Goal: Transaction & Acquisition: Book appointment/travel/reservation

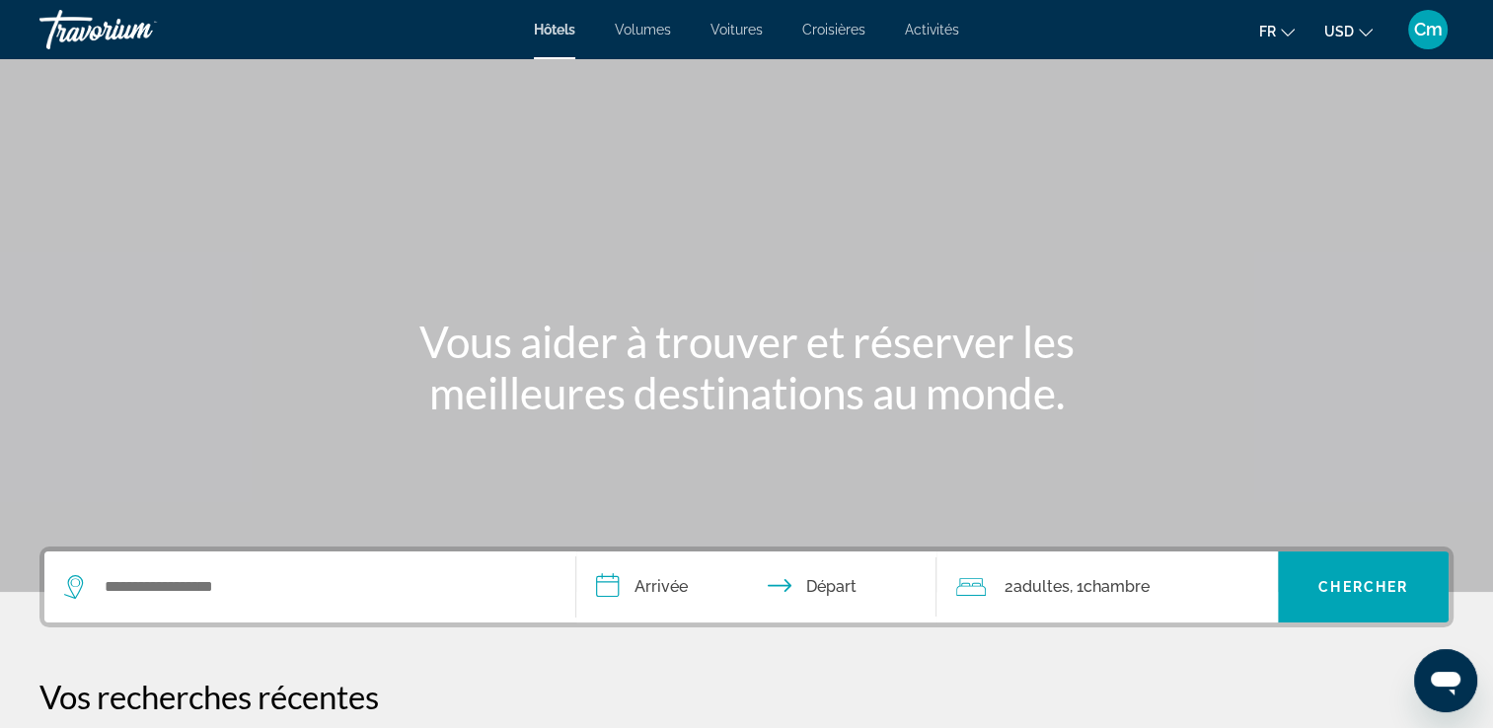
click at [121, 559] on div "Widget de recherche" at bounding box center [309, 587] width 491 height 71
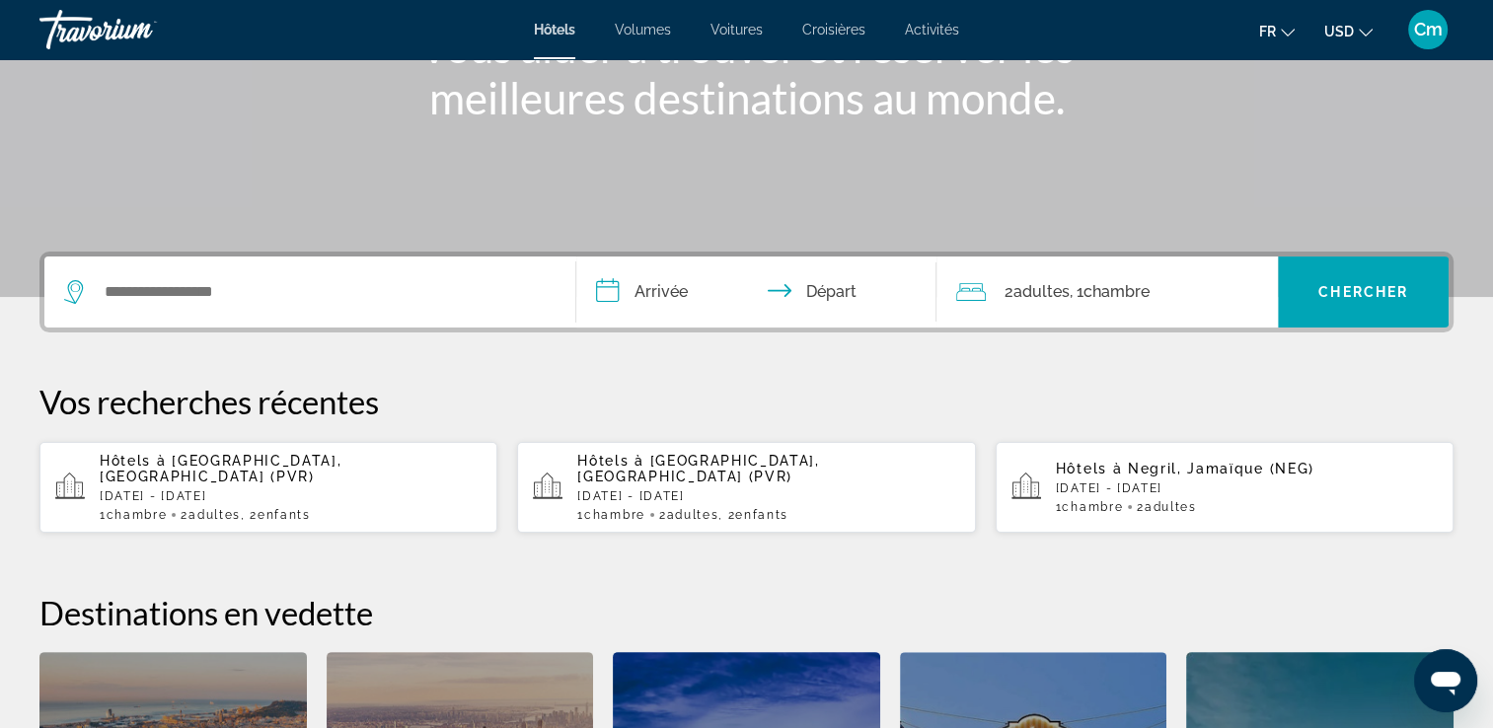
scroll to position [482, 0]
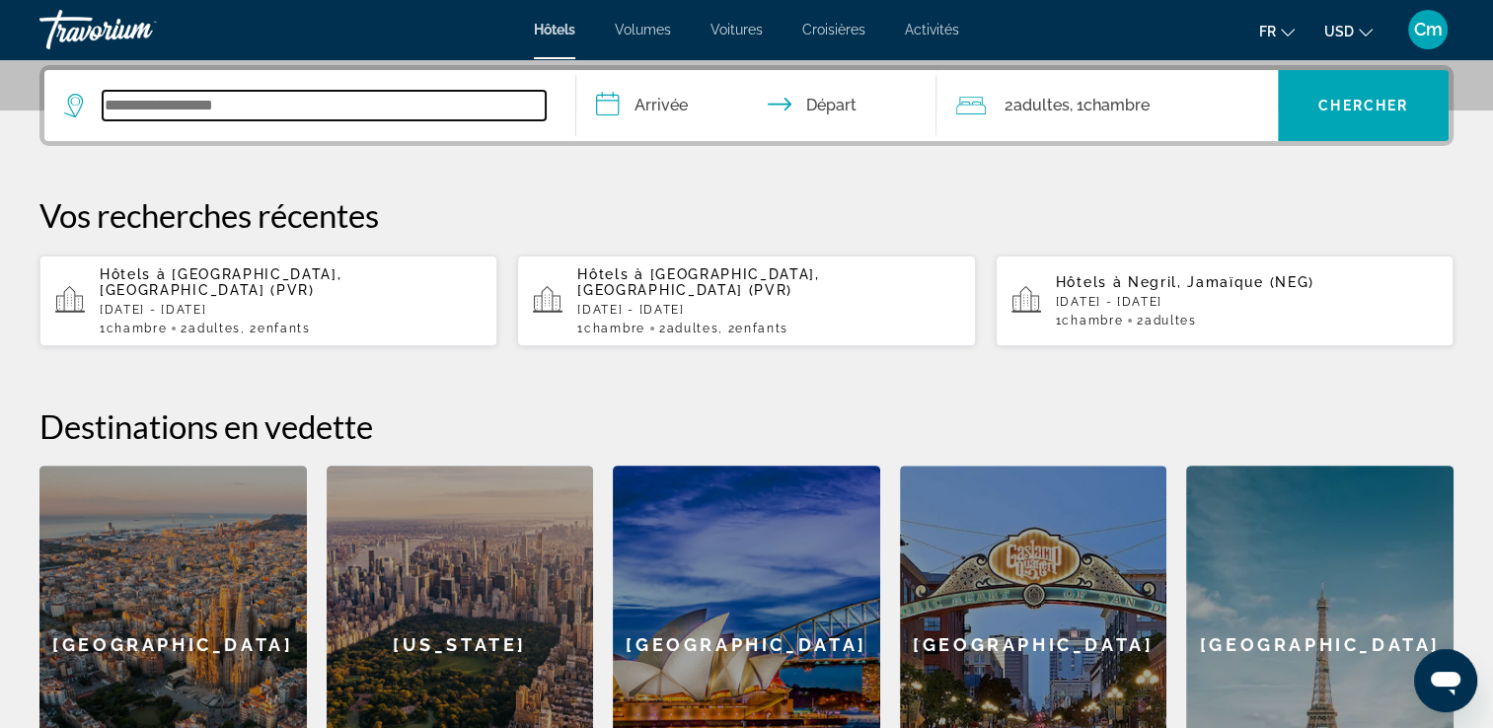
click at [146, 113] on input "Widget de recherche" at bounding box center [324, 106] width 443 height 30
type input "*"
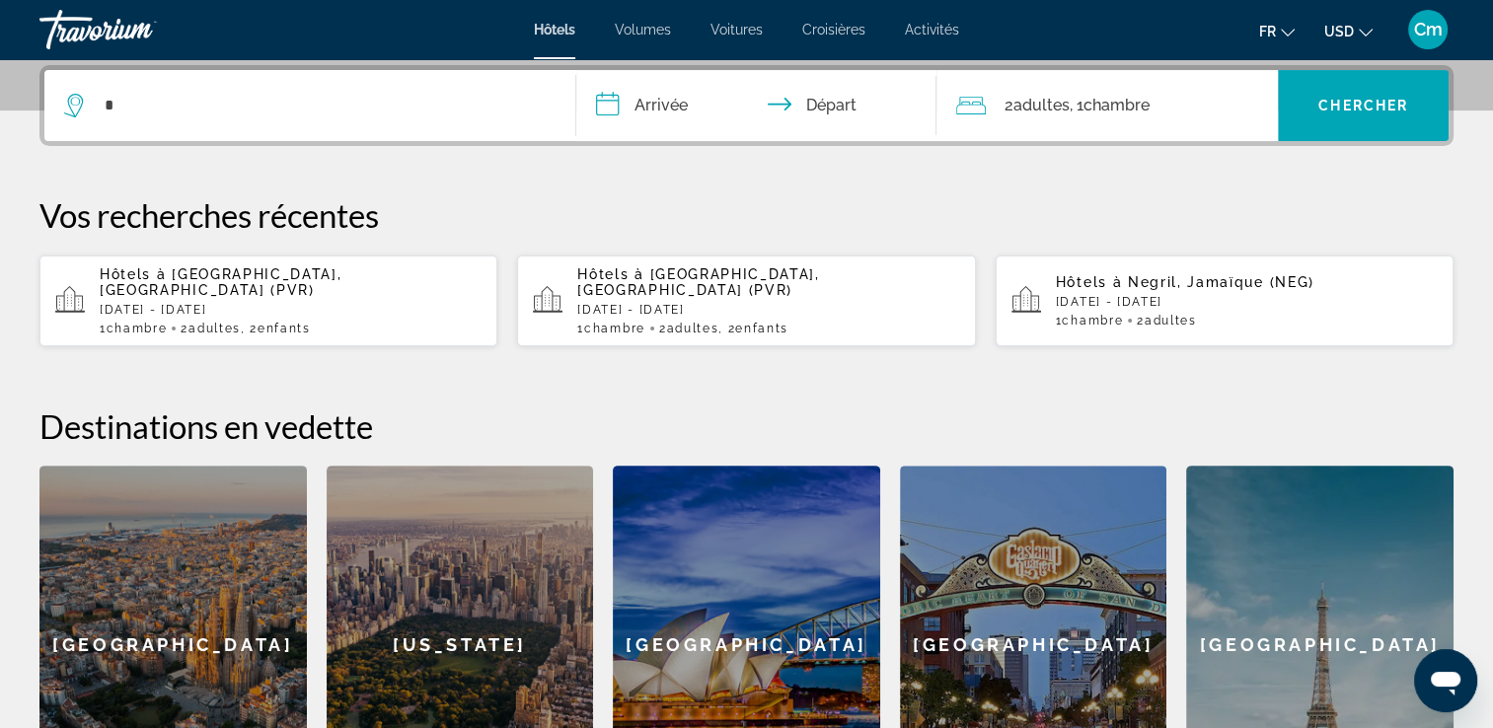
click at [191, 303] on p "[DATE] - [DATE]" at bounding box center [291, 310] width 382 height 14
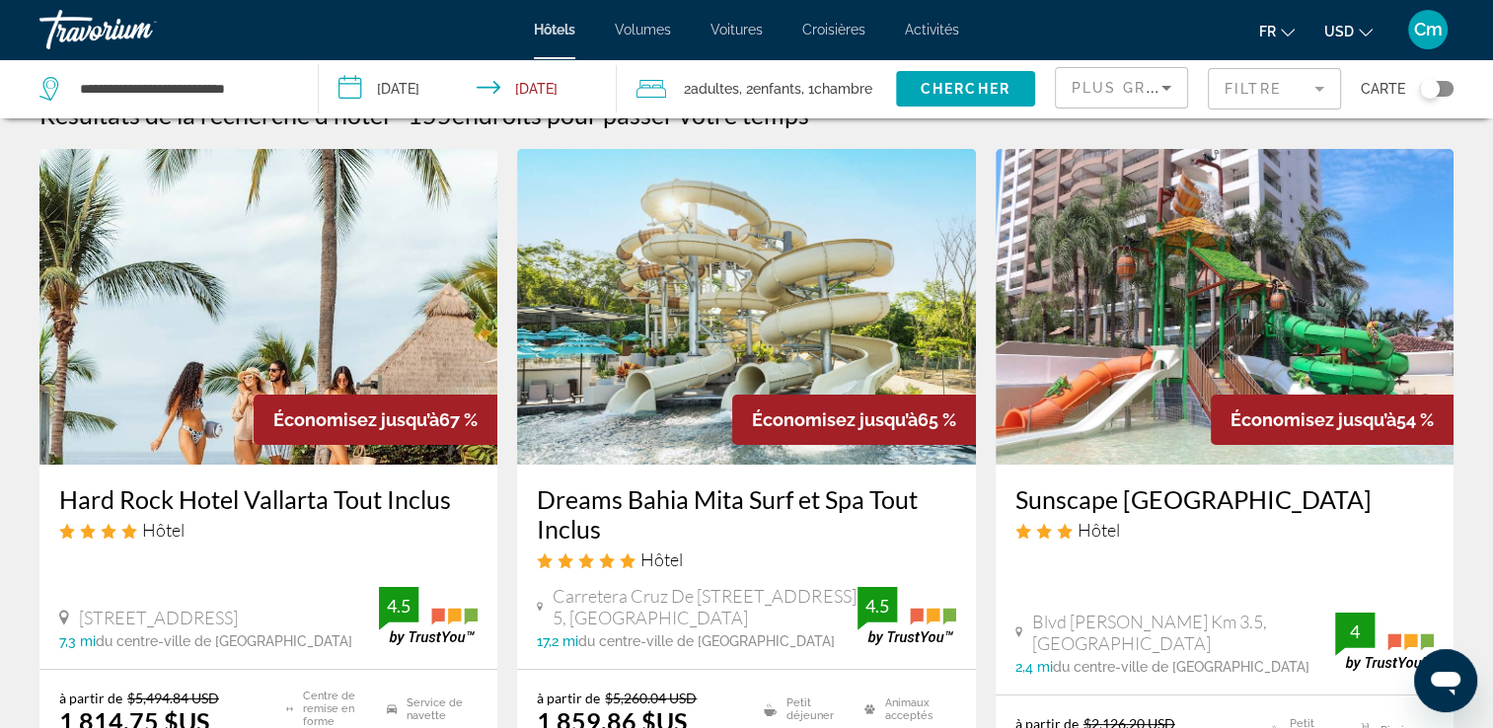
scroll to position [39, 0]
click at [1334, 40] on button "USD USD ($) MXN (Mex$) CAD (Can$) GBP (£) EUR (€) AUD (A$) NZD (NZ$) CNY (CN¥)" at bounding box center [1348, 31] width 48 height 29
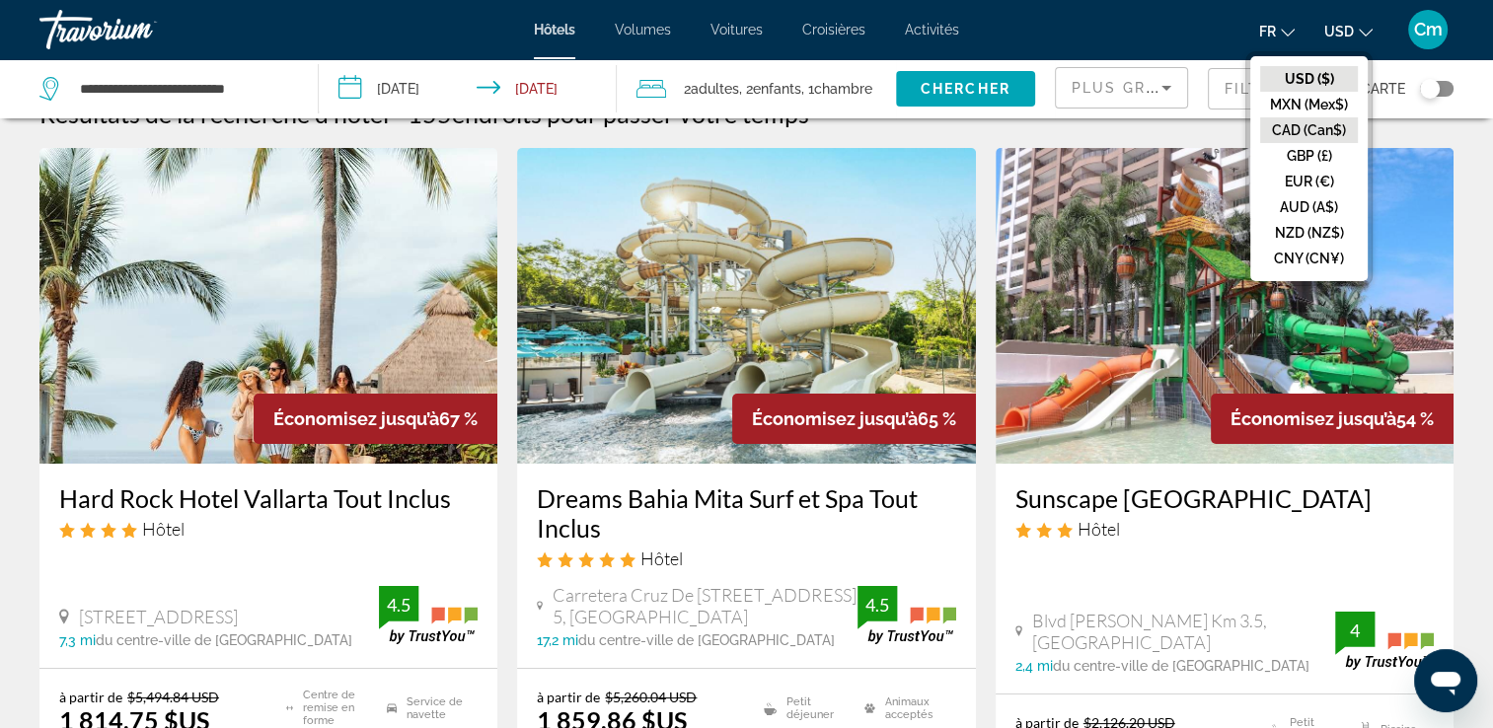
click at [1316, 133] on button "CAD (Can$)" at bounding box center [1309, 130] width 98 height 26
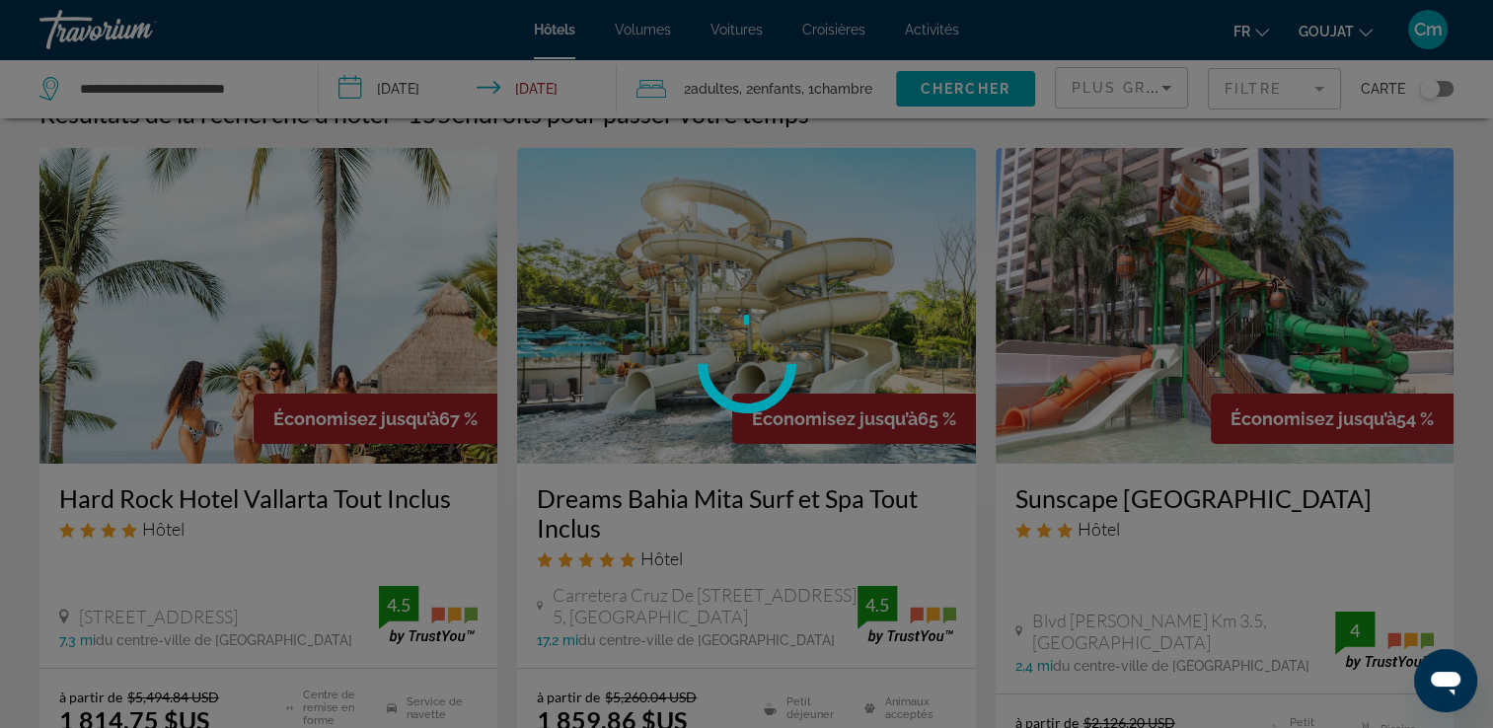
scroll to position [0, 0]
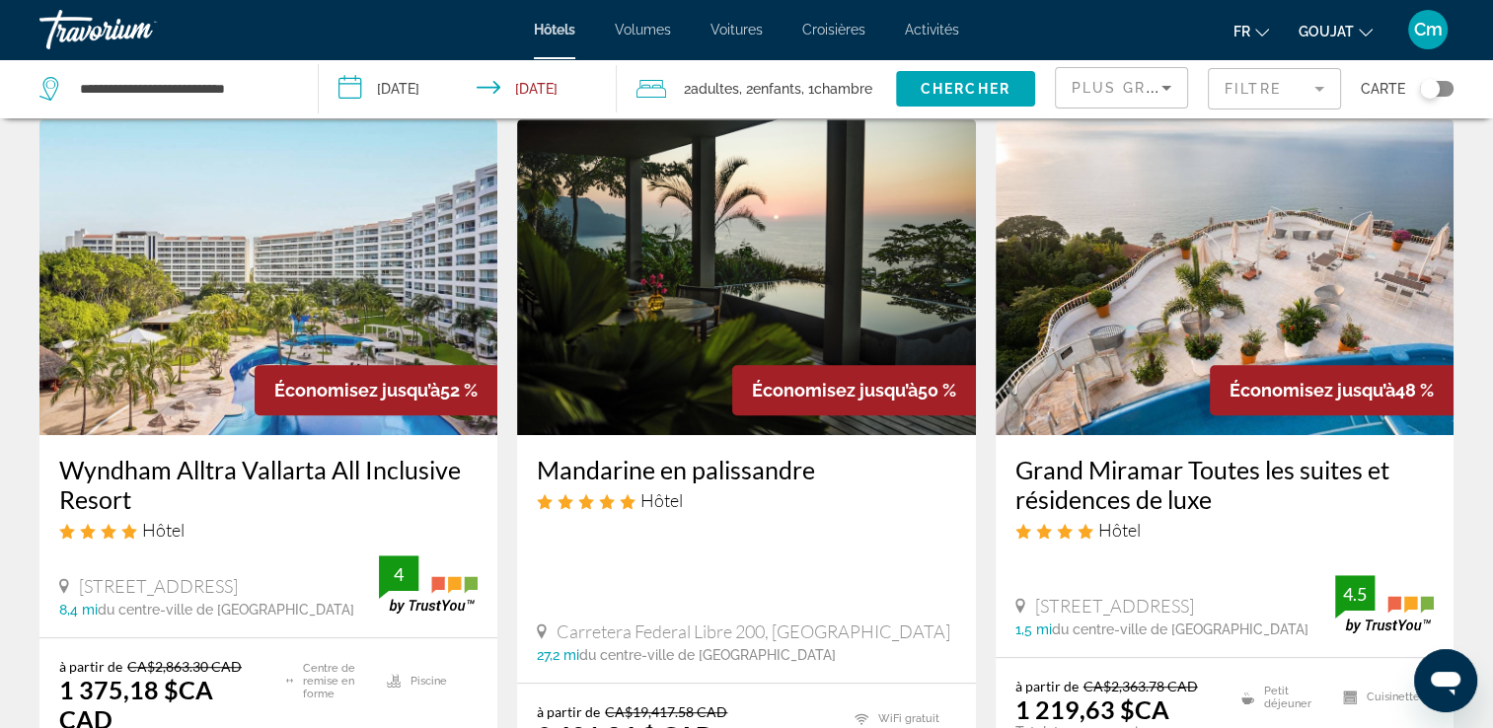
scroll to position [829, 0]
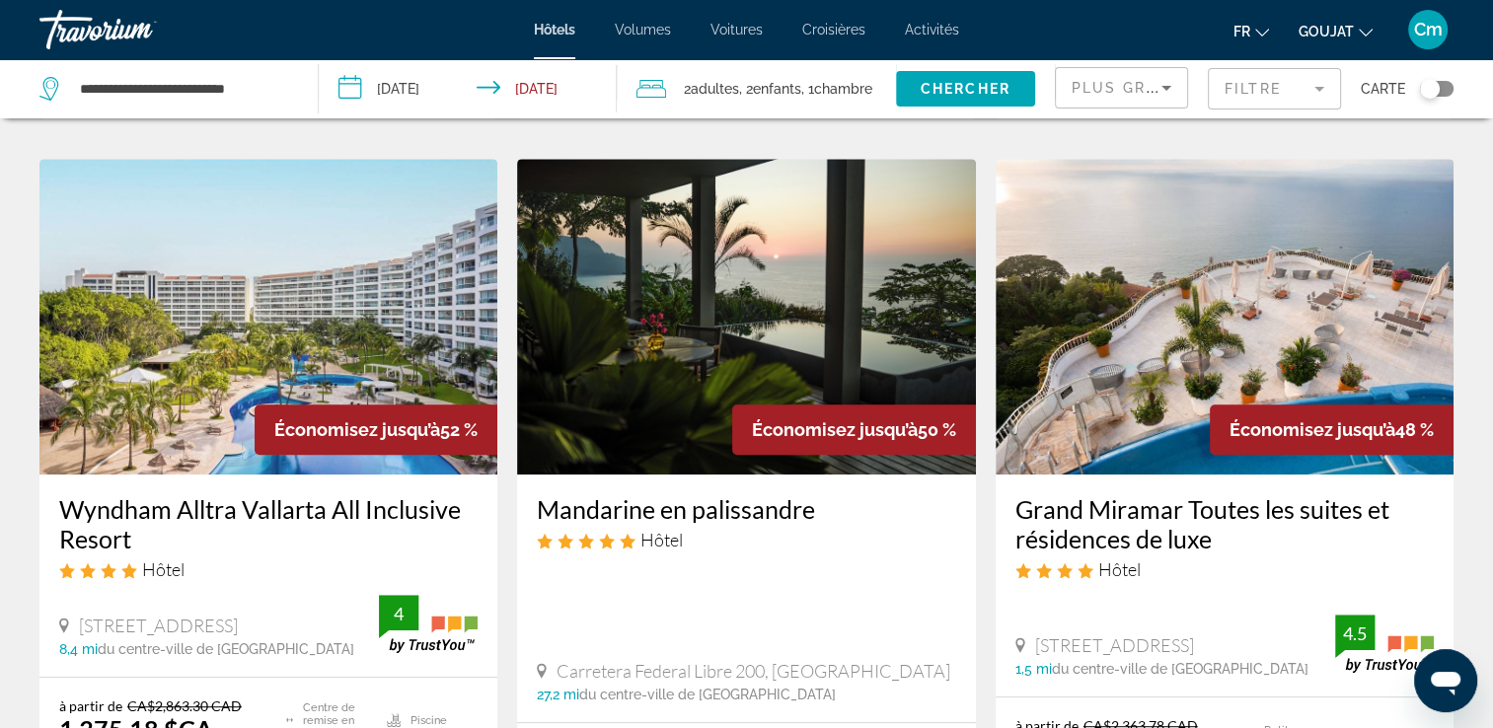
click at [290, 289] on img "Contenu principal" at bounding box center [268, 317] width 458 height 316
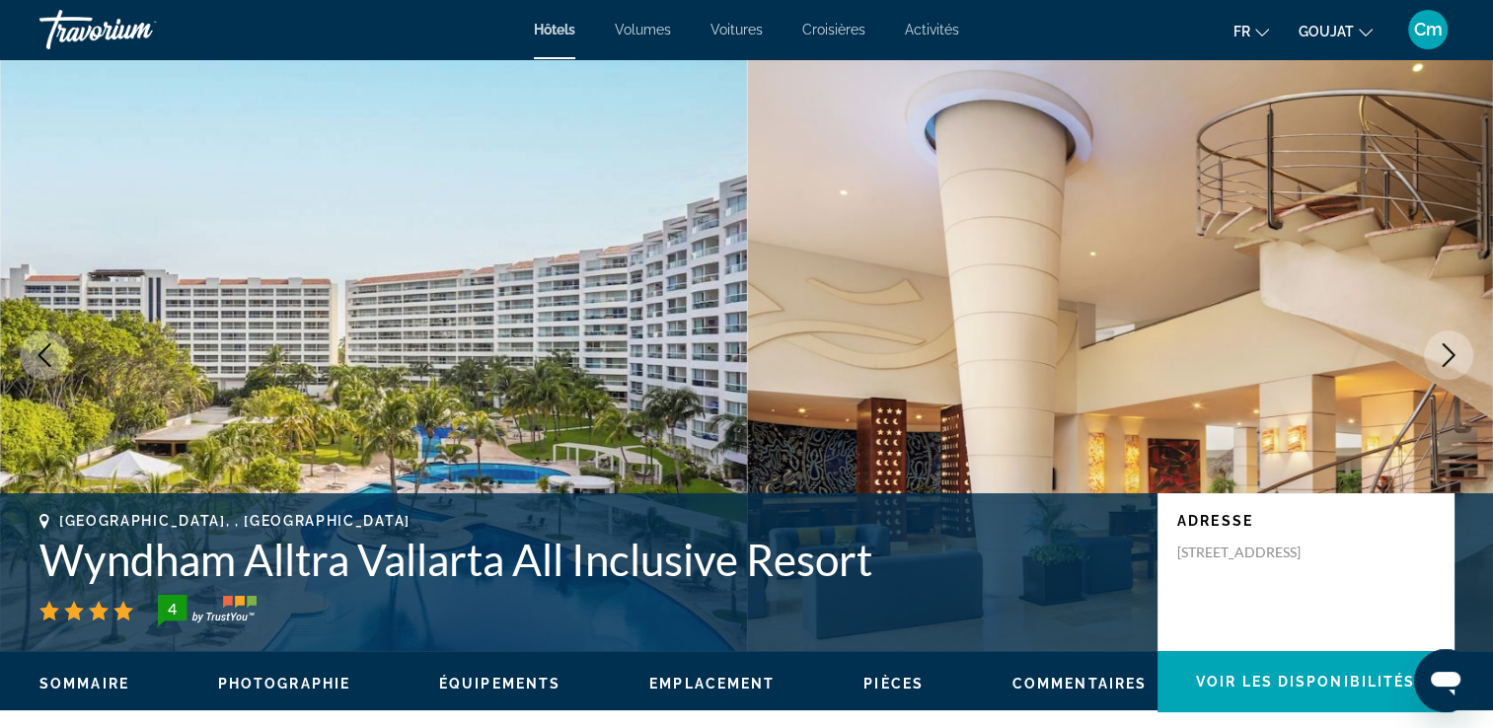
click at [1450, 361] on icon "Image suivante" at bounding box center [1449, 355] width 24 height 24
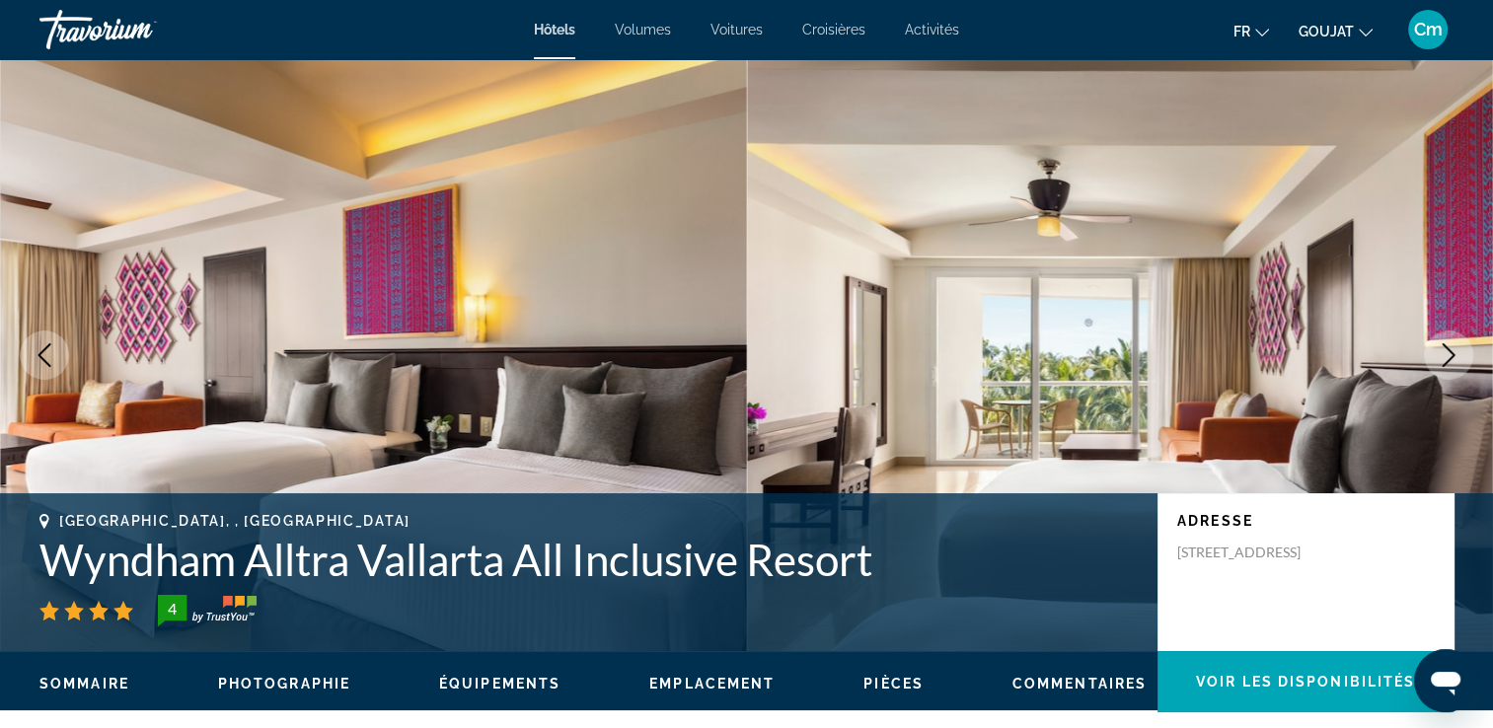
click at [1450, 361] on icon "Image suivante" at bounding box center [1449, 355] width 24 height 24
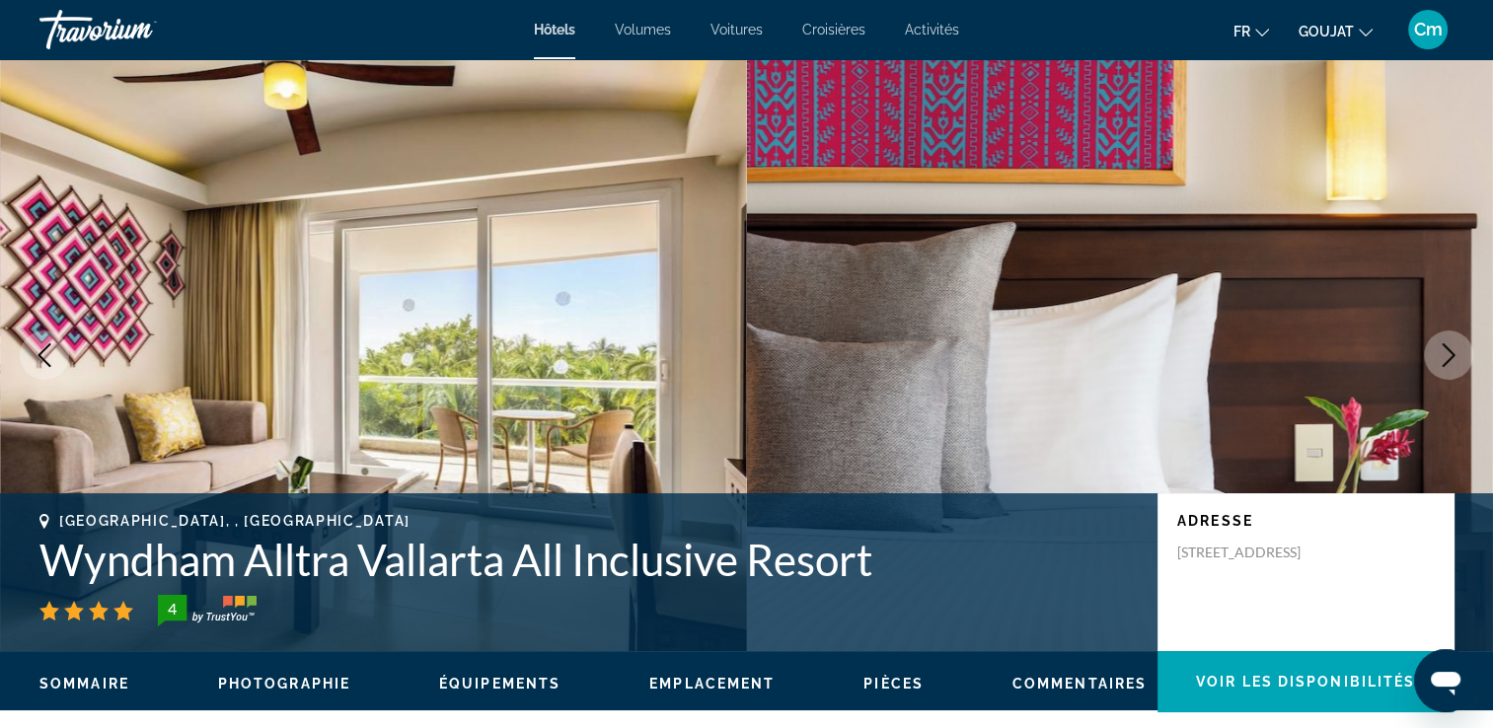
click at [1450, 361] on icon "Image suivante" at bounding box center [1449, 355] width 24 height 24
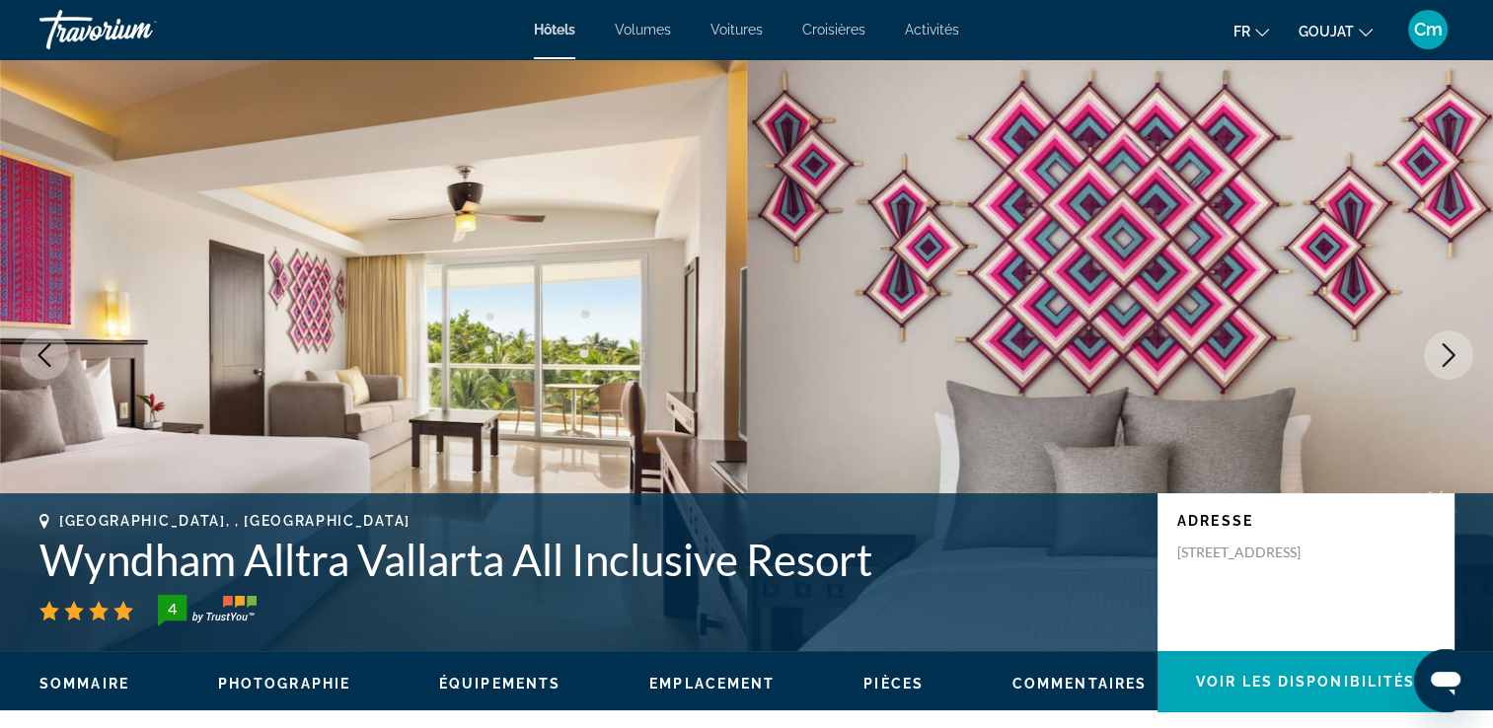
click at [1450, 361] on icon "Image suivante" at bounding box center [1449, 355] width 24 height 24
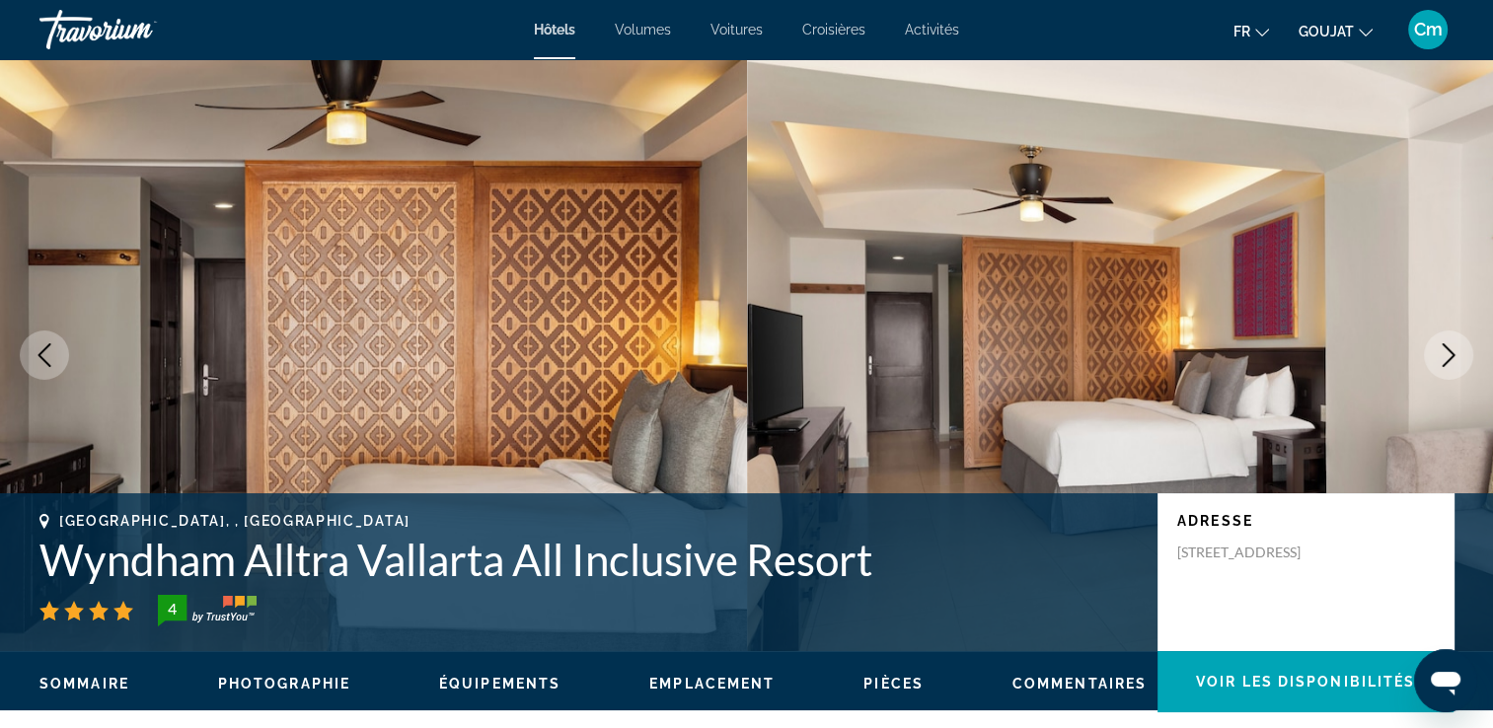
click at [1450, 361] on icon "Image suivante" at bounding box center [1449, 355] width 24 height 24
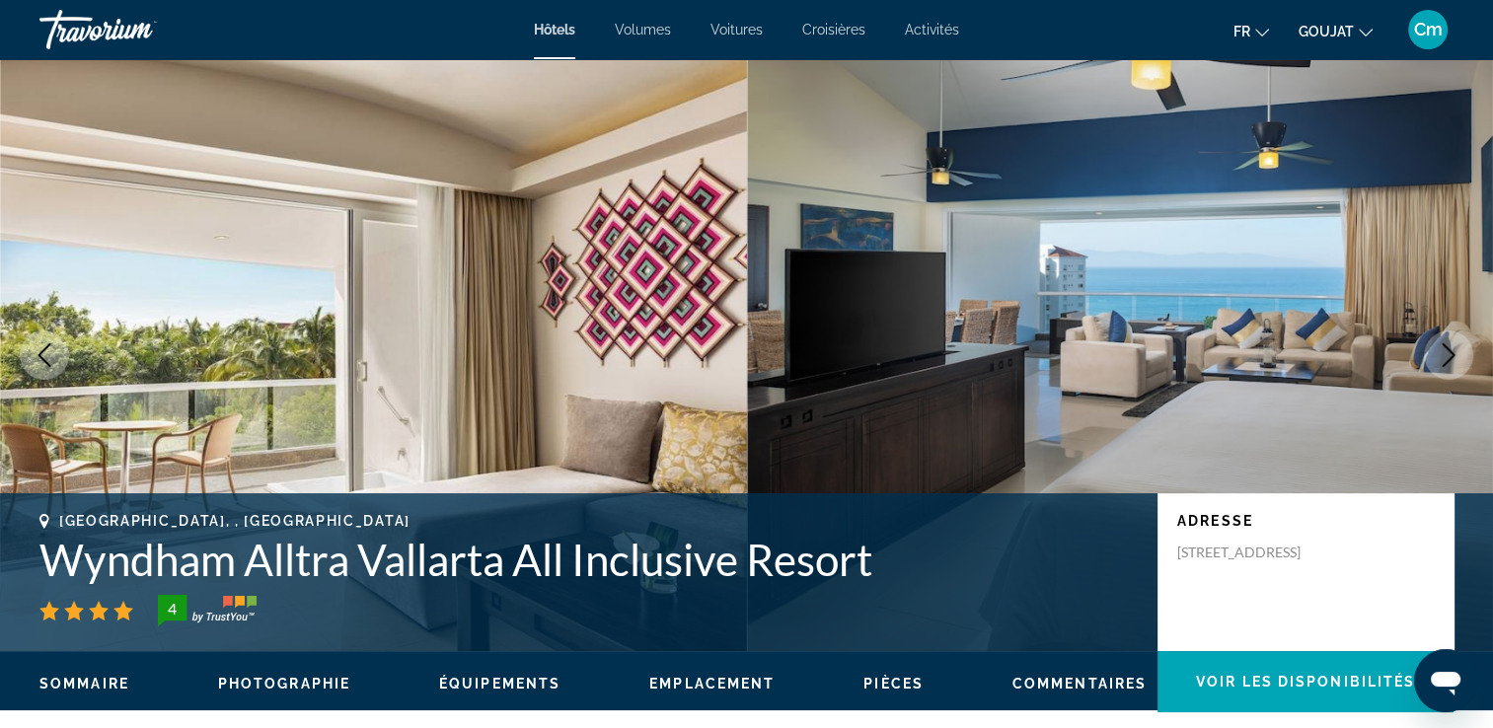
click at [1450, 361] on icon "Image suivante" at bounding box center [1449, 355] width 24 height 24
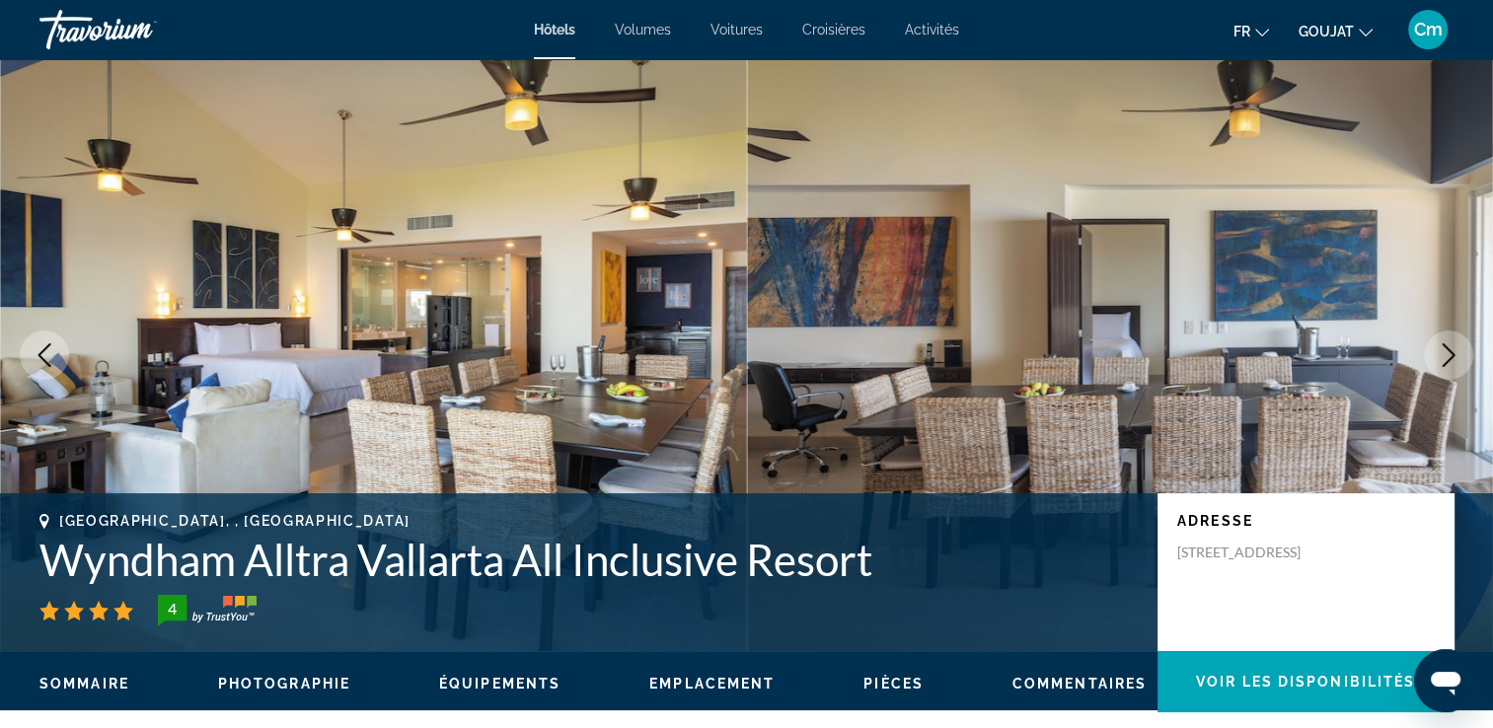
click at [1450, 361] on icon "Image suivante" at bounding box center [1449, 355] width 24 height 24
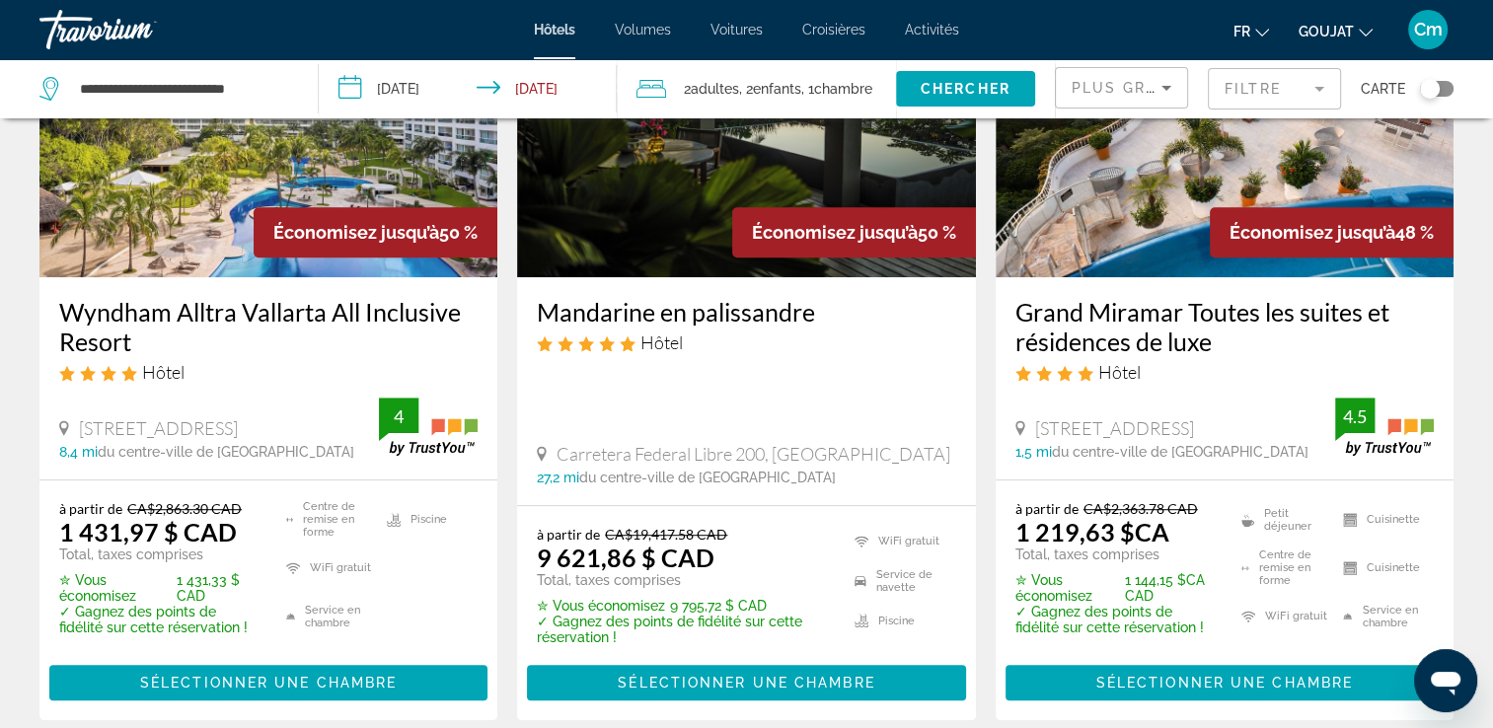
scroll to position [987, 0]
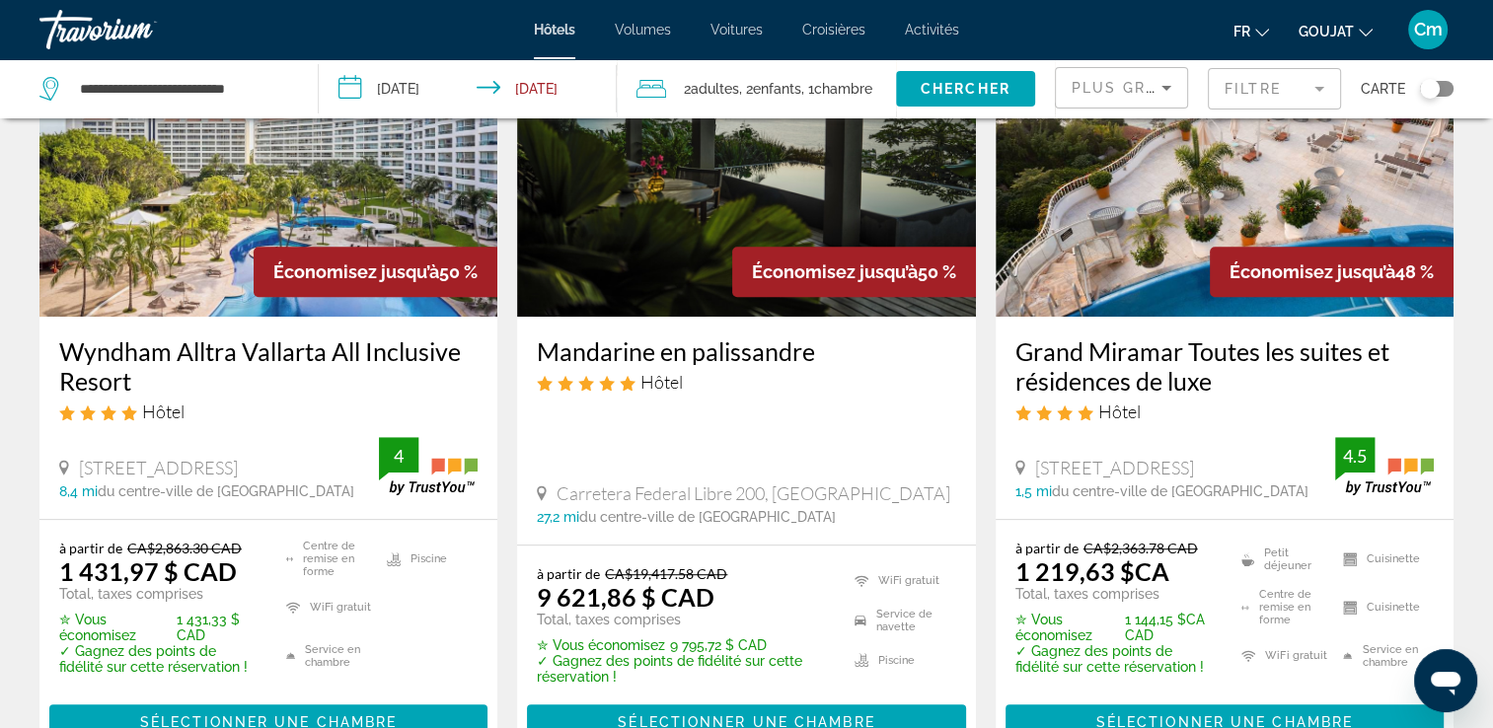
click at [1091, 243] on img "Contenu principal" at bounding box center [1225, 159] width 458 height 316
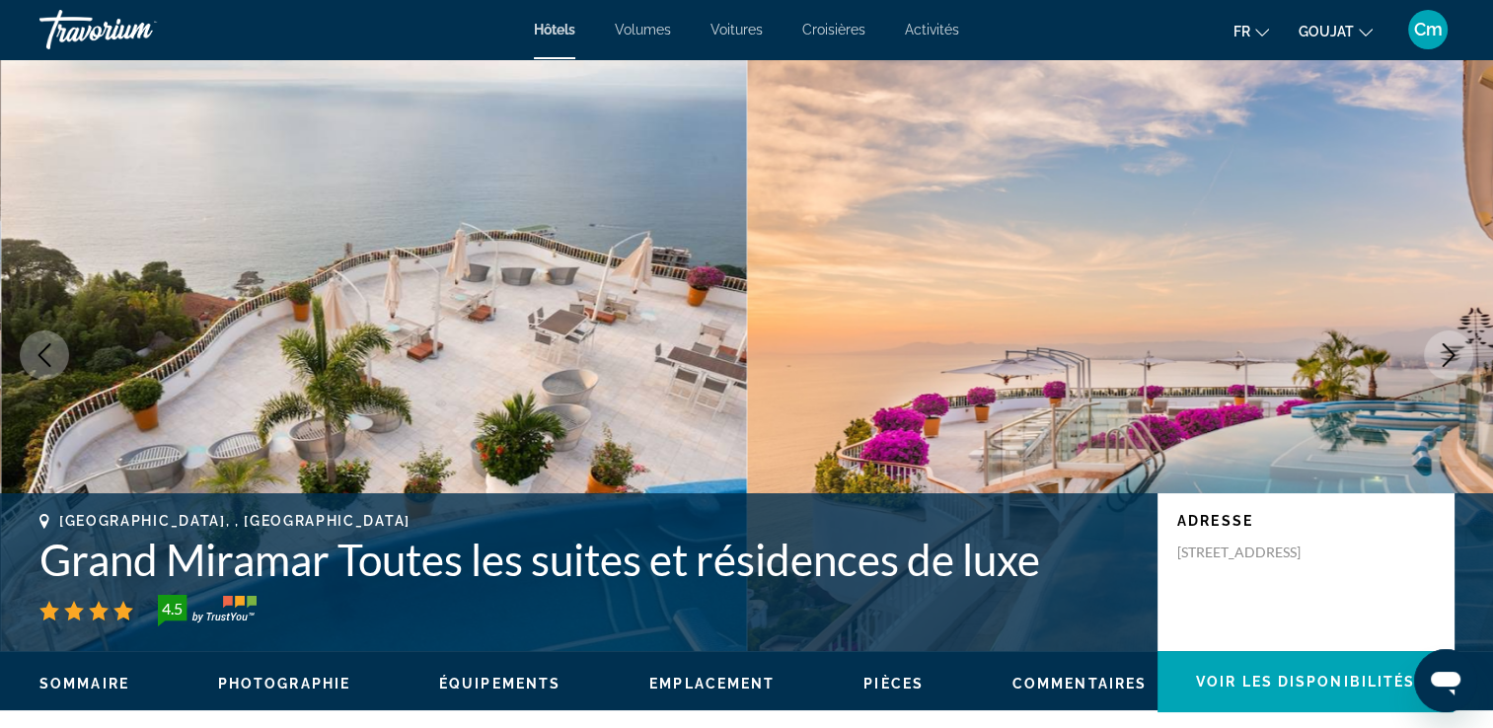
click at [1452, 369] on button "Image suivante" at bounding box center [1448, 355] width 49 height 49
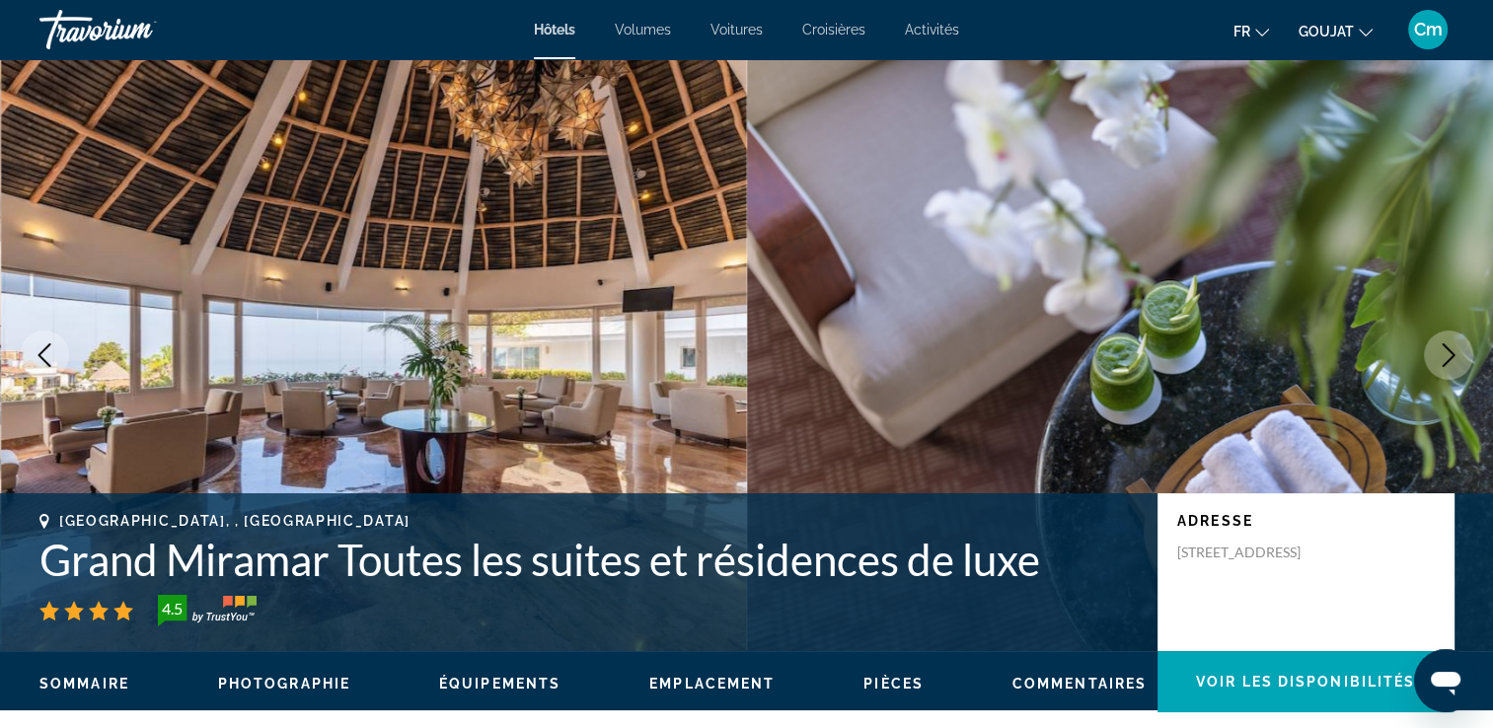
click at [1452, 369] on button "Image suivante" at bounding box center [1448, 355] width 49 height 49
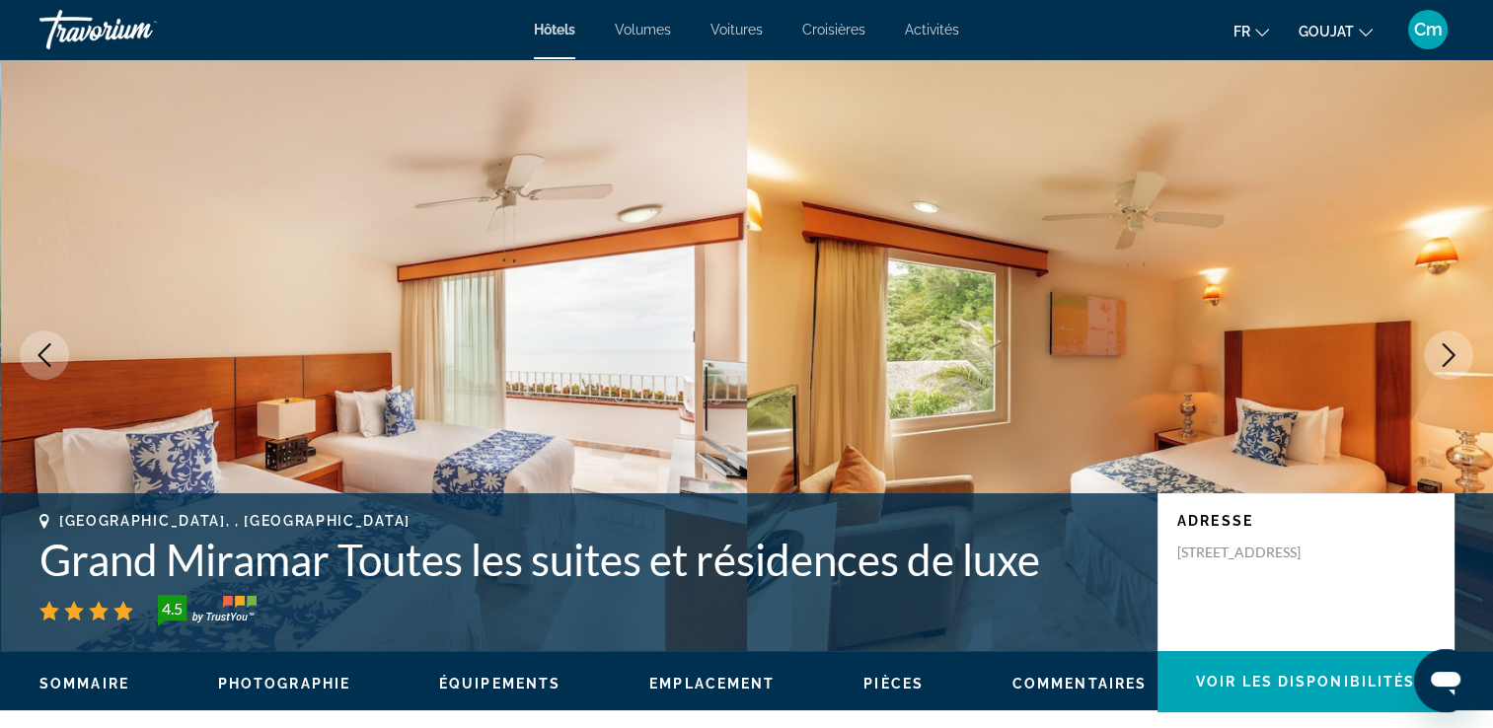
click at [1452, 369] on button "Image suivante" at bounding box center [1448, 355] width 49 height 49
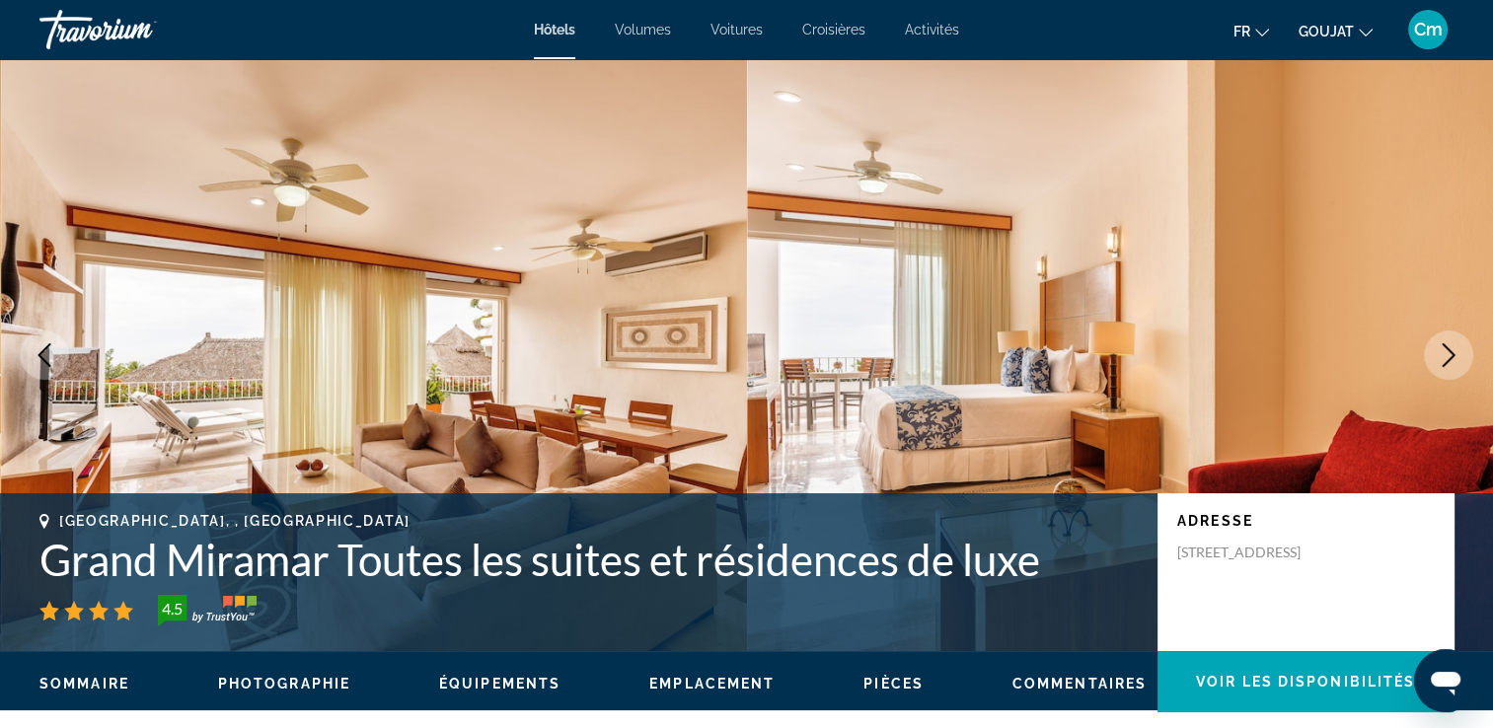
click at [1452, 369] on button "Image suivante" at bounding box center [1448, 355] width 49 height 49
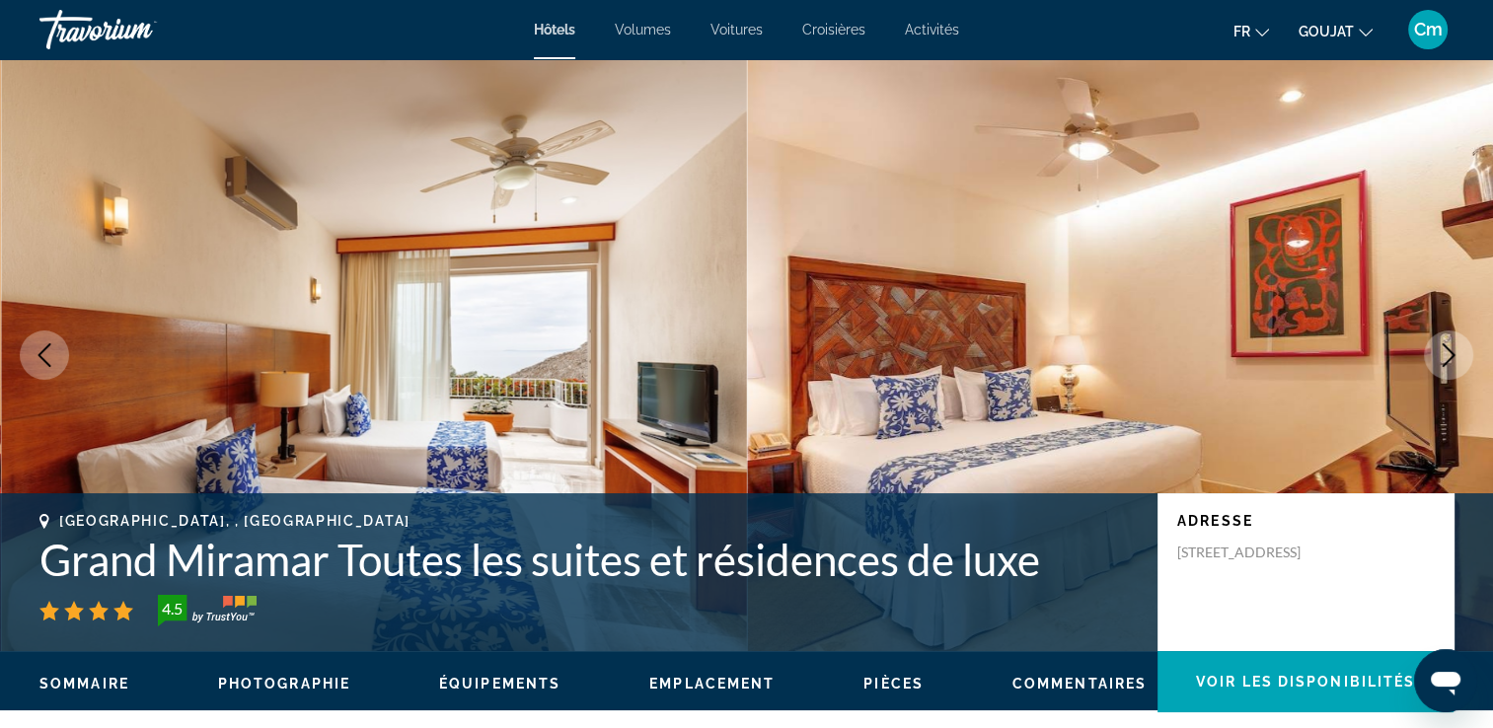
click at [1452, 369] on button "Image suivante" at bounding box center [1448, 355] width 49 height 49
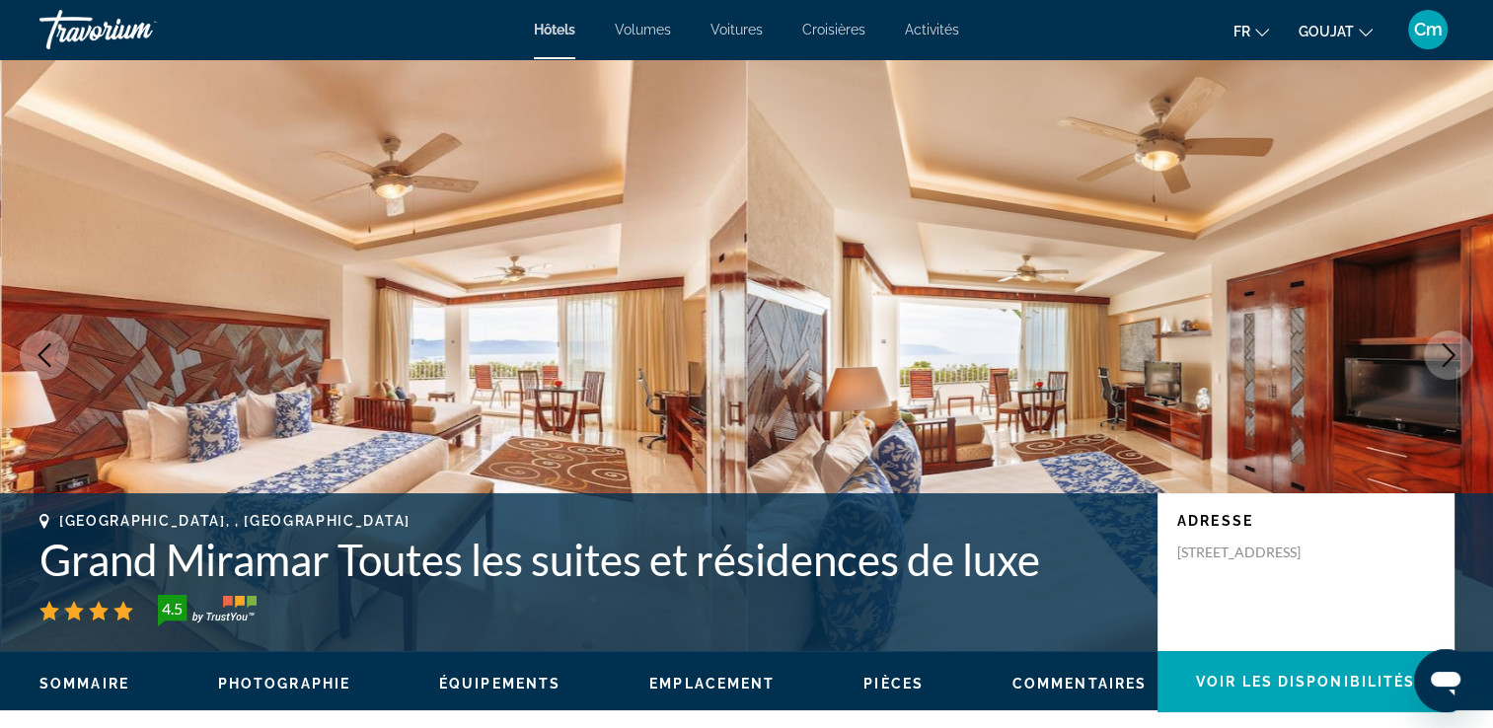
click at [1452, 369] on button "Image suivante" at bounding box center [1448, 355] width 49 height 49
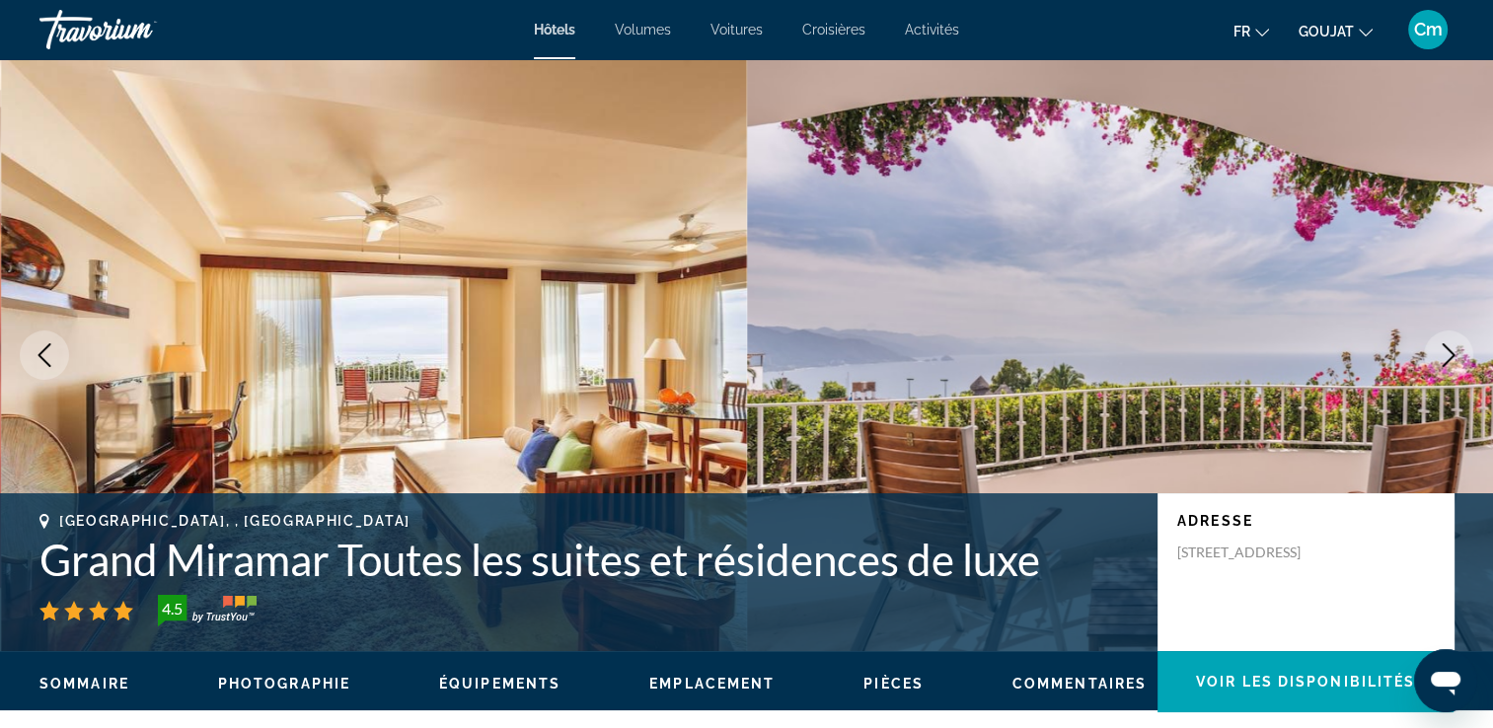
click at [1452, 369] on button "Image suivante" at bounding box center [1448, 355] width 49 height 49
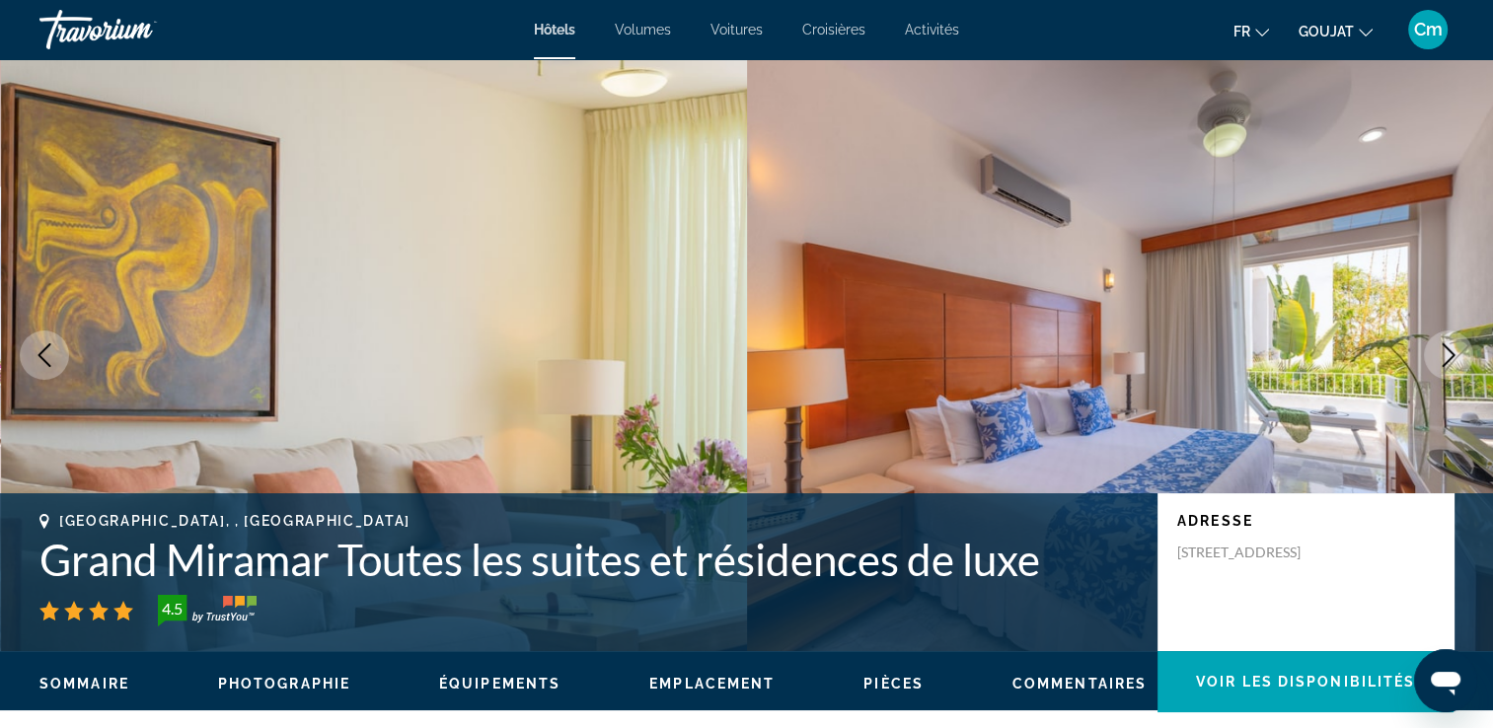
click at [1452, 369] on button "Image suivante" at bounding box center [1448, 355] width 49 height 49
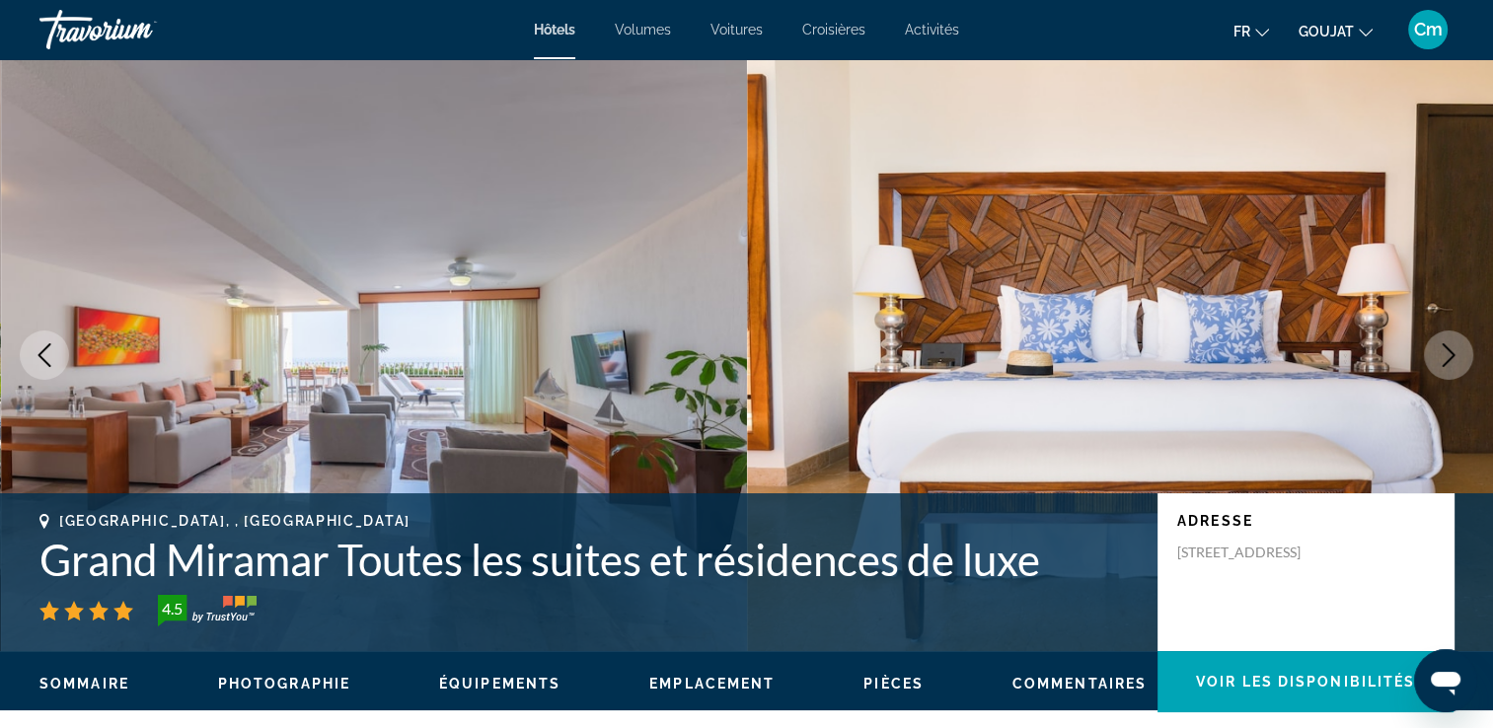
click at [1452, 369] on button "Image suivante" at bounding box center [1448, 355] width 49 height 49
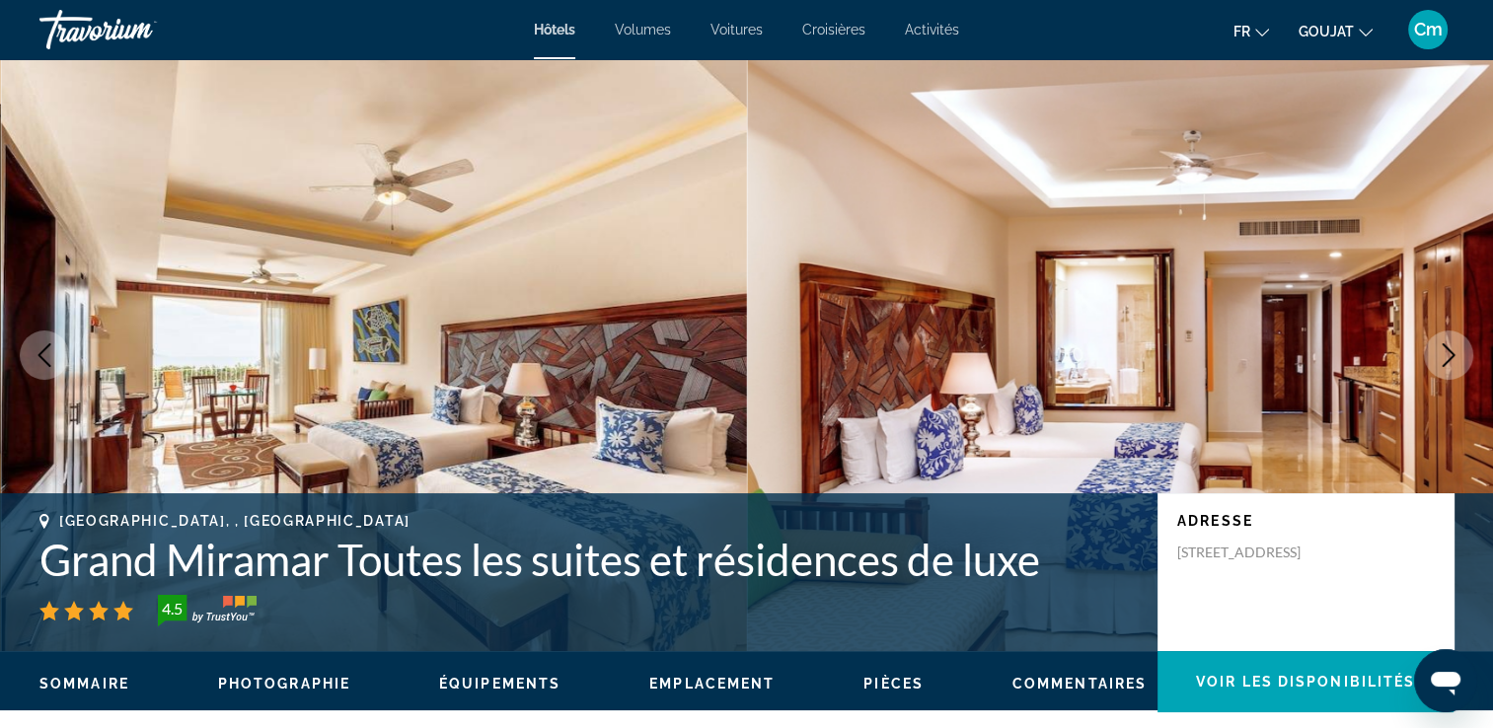
click at [1452, 369] on button "Image suivante" at bounding box center [1448, 355] width 49 height 49
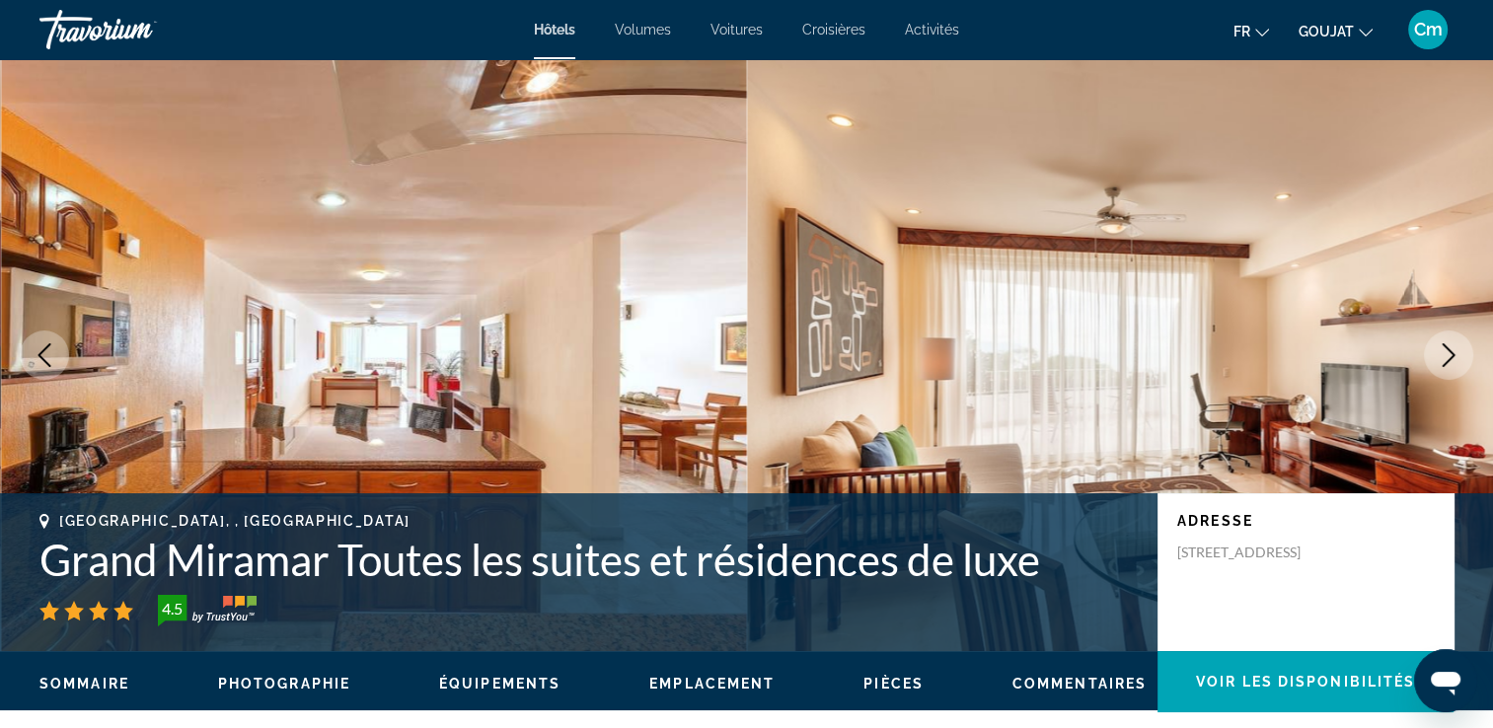
click at [1452, 369] on button "Image suivante" at bounding box center [1448, 355] width 49 height 49
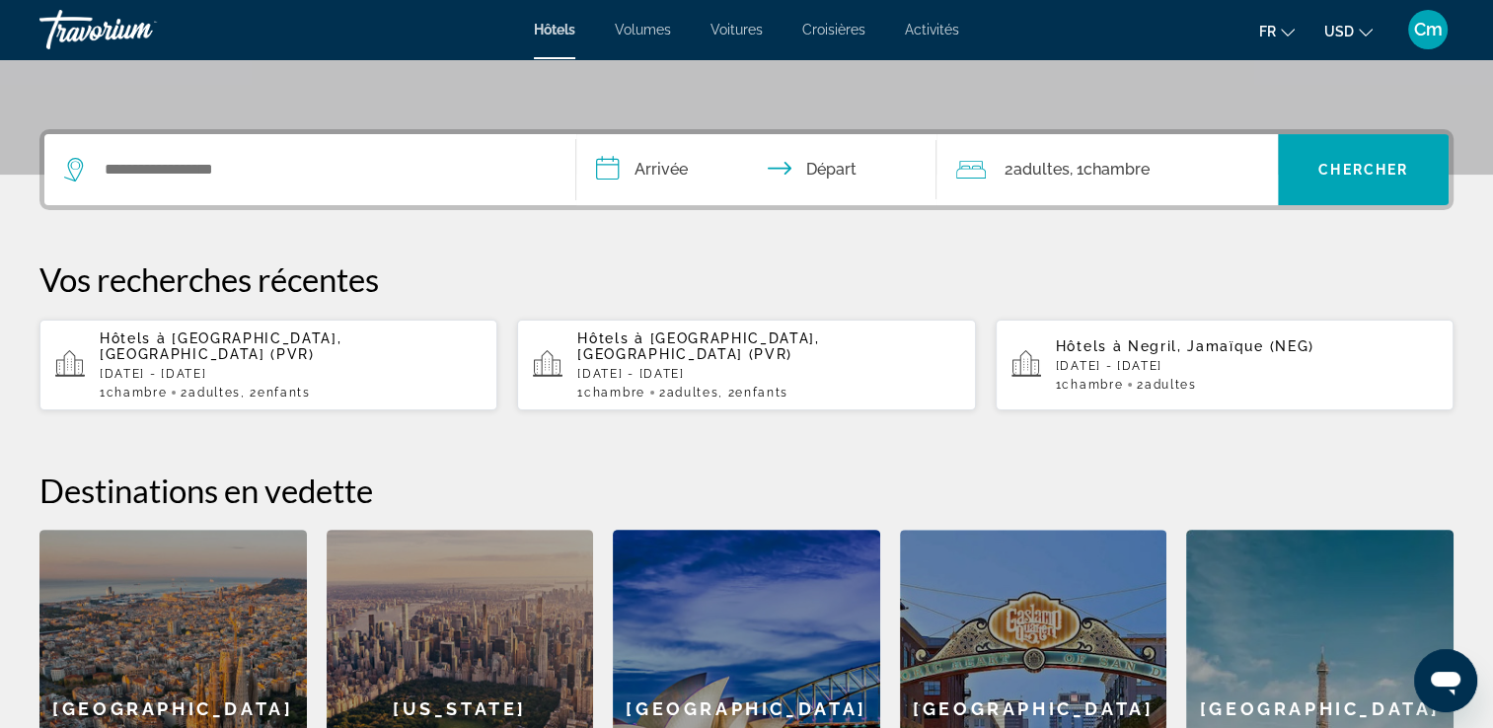
scroll to position [434, 0]
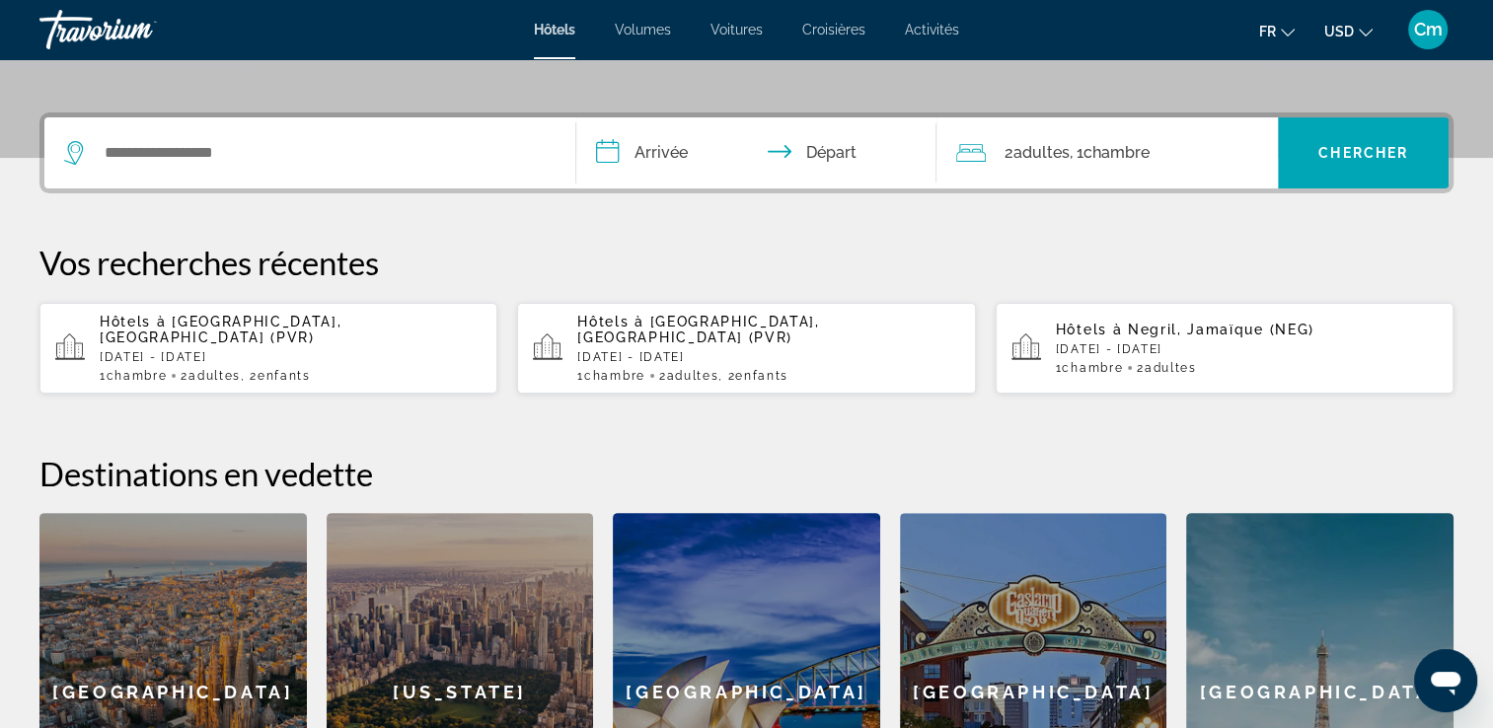
click at [156, 326] on span "Hôtels à" at bounding box center [133, 322] width 66 height 16
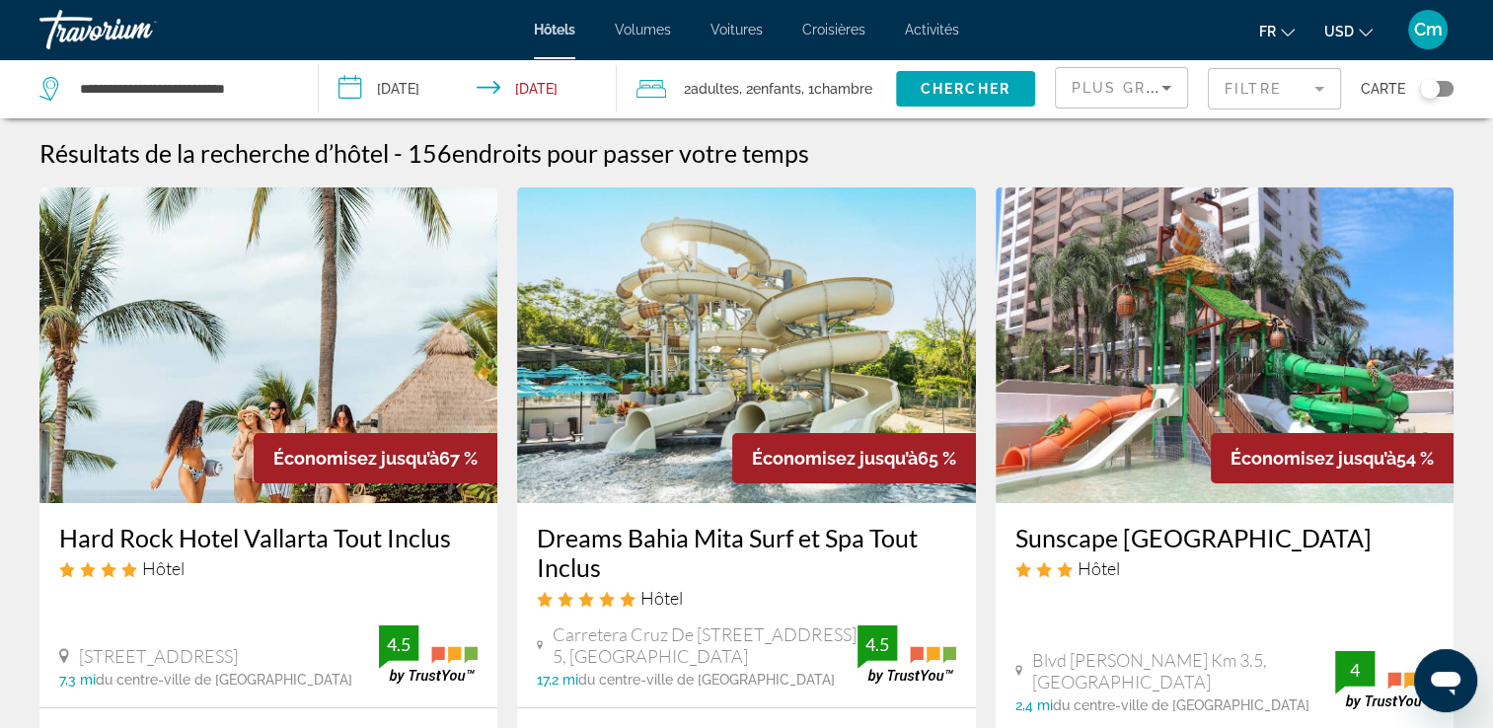
click at [343, 81] on input "**********" at bounding box center [472, 91] width 307 height 65
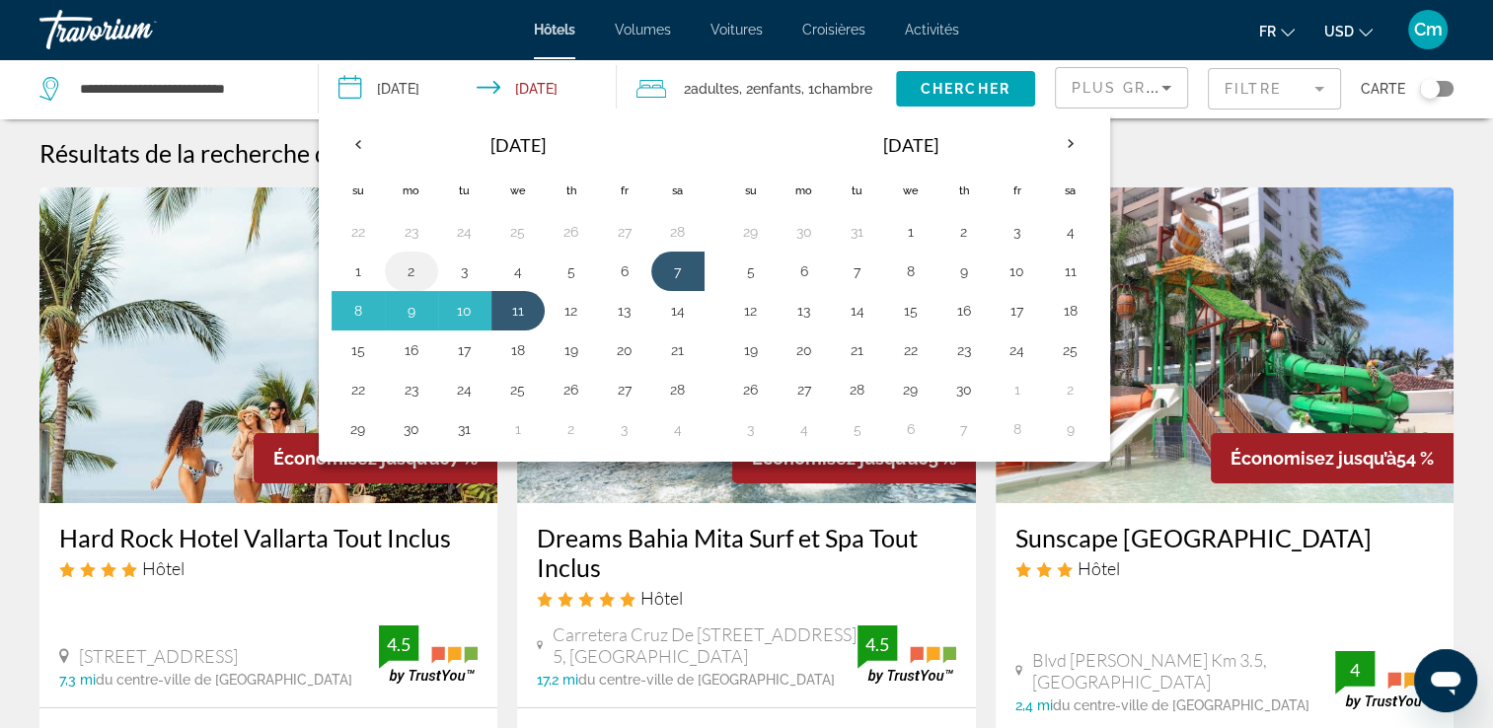
click at [402, 266] on button "2" at bounding box center [412, 272] width 32 height 28
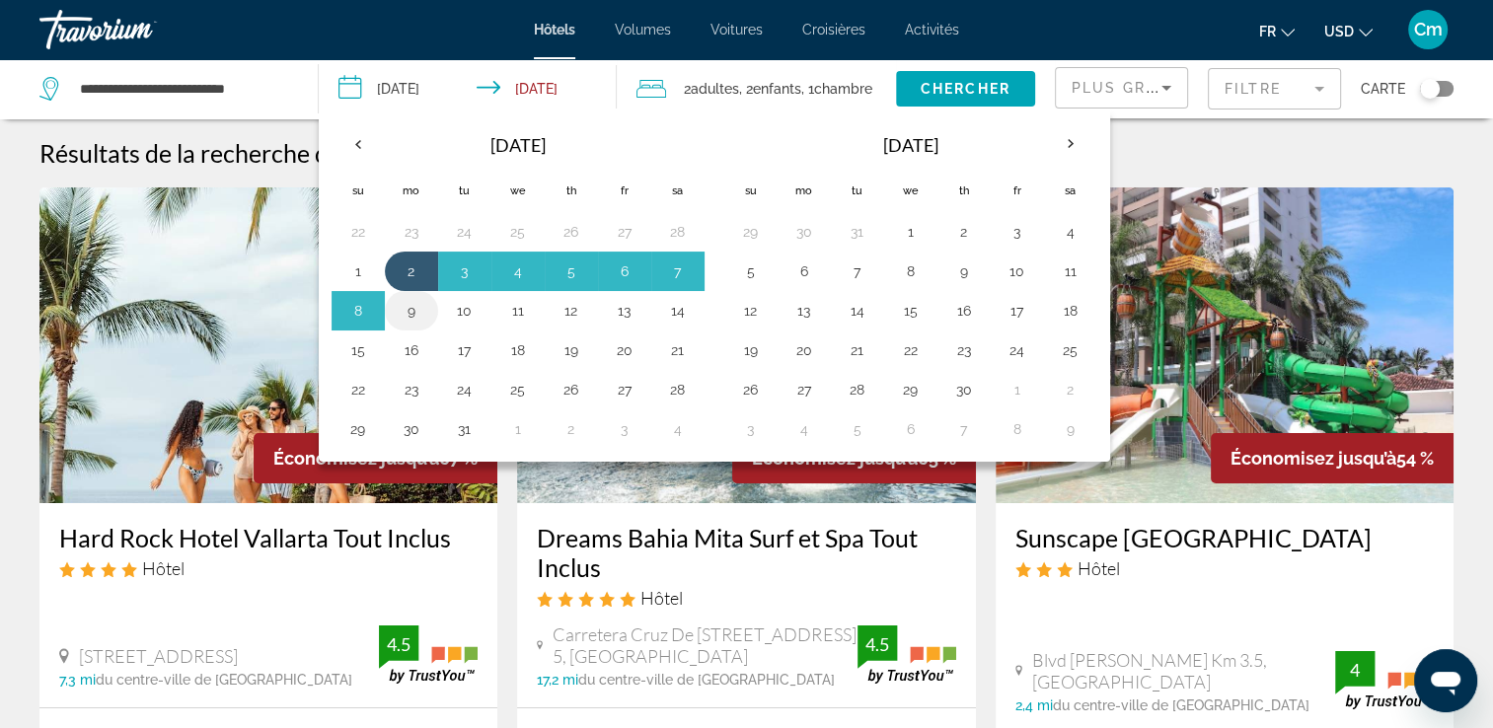
click at [399, 307] on button "9" at bounding box center [412, 311] width 32 height 28
type input "**********"
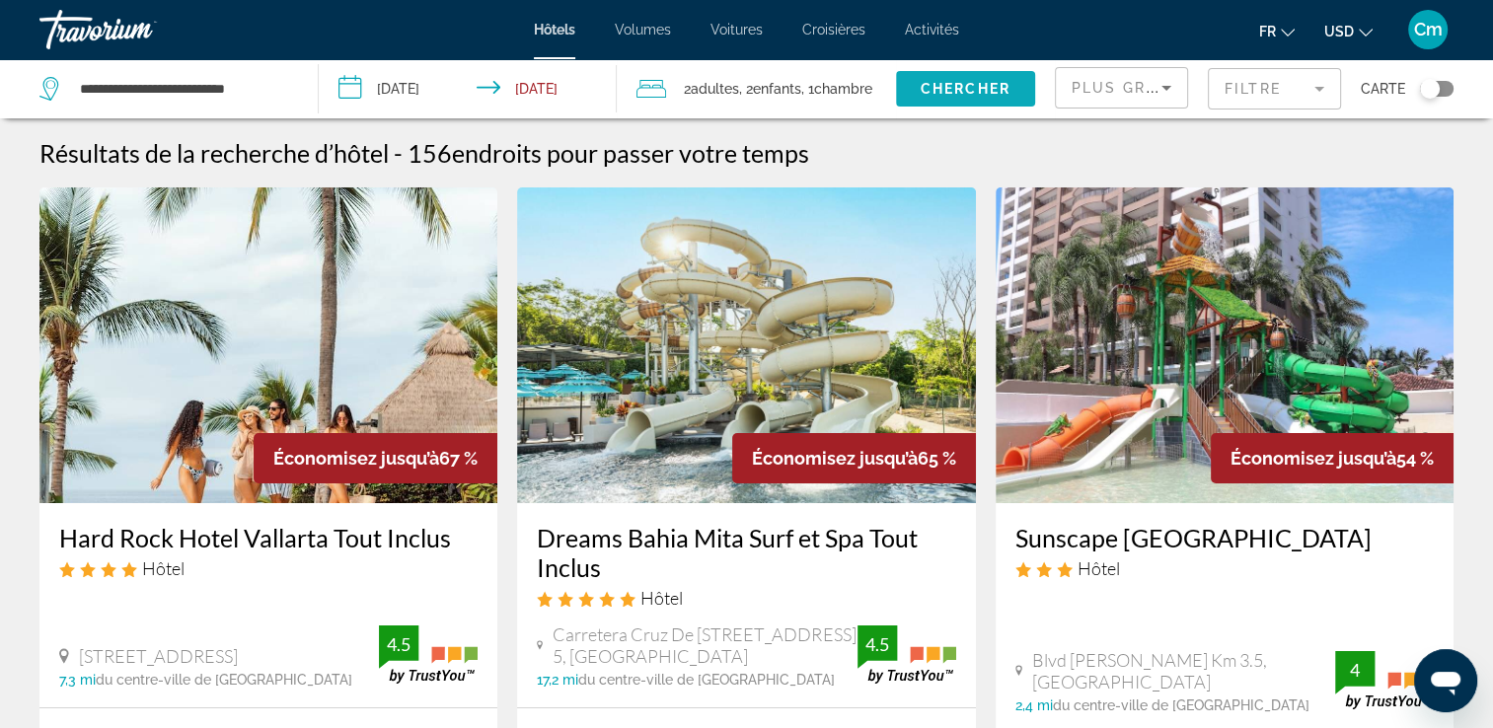
click at [922, 99] on span "Widget de recherche" at bounding box center [965, 88] width 139 height 47
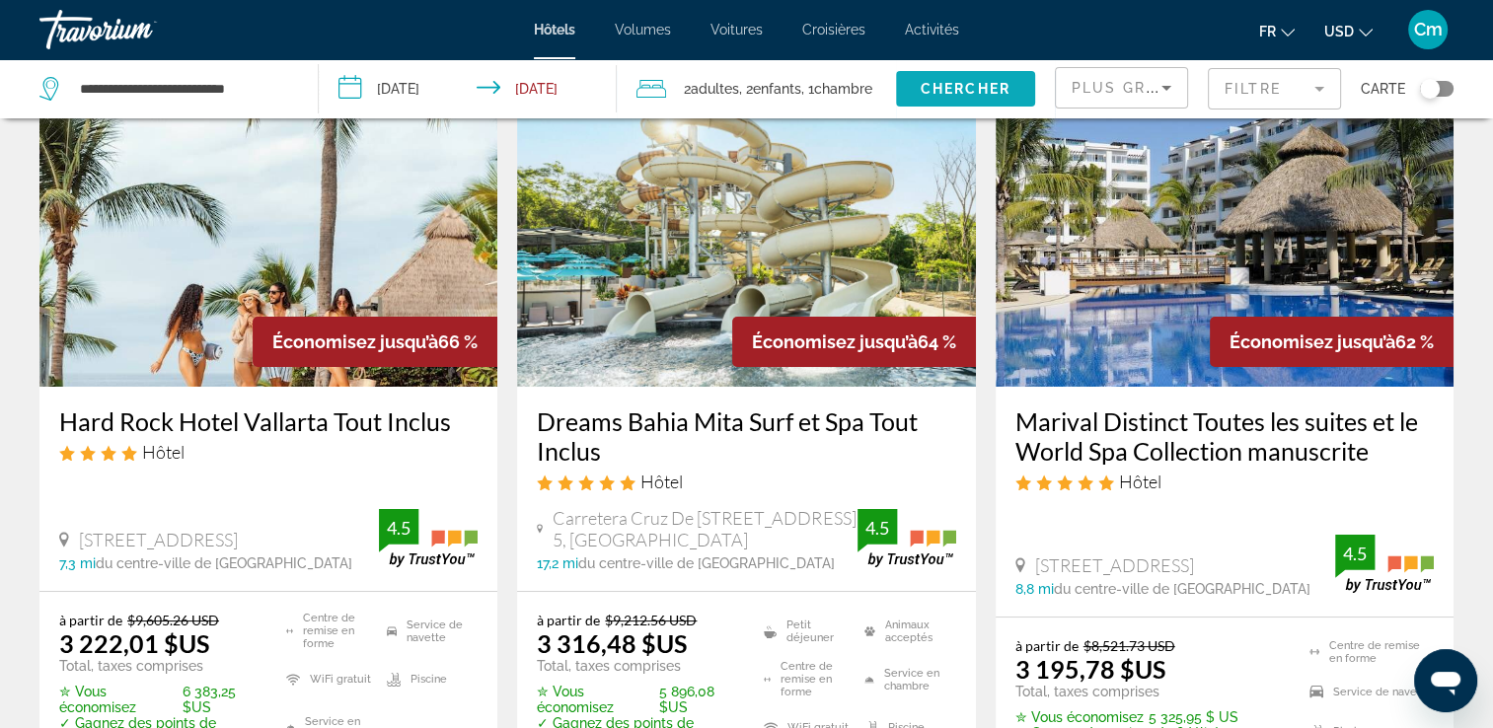
scroll to position [118, 0]
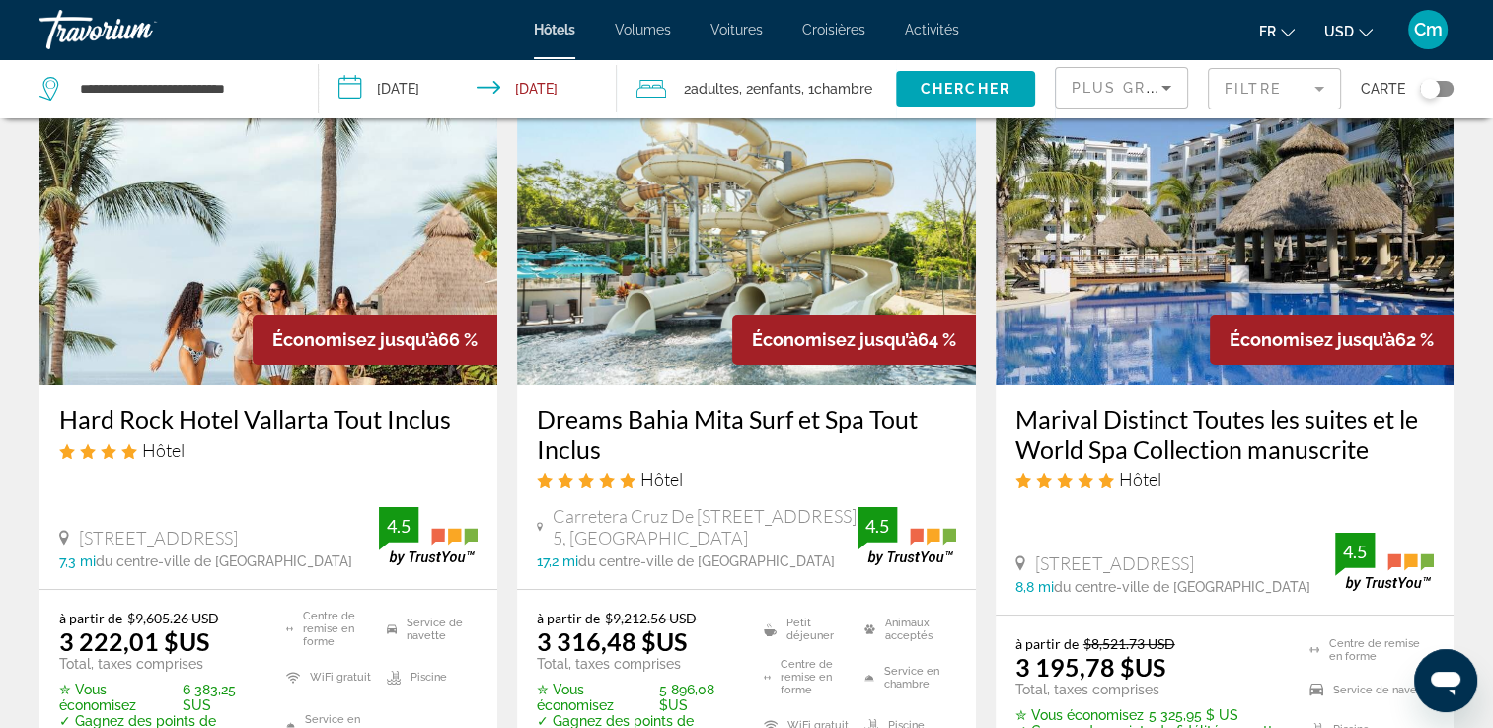
click at [1369, 27] on ul "Fr English Español Français Italiano Português русский USD USD ($) MXN (Mex$) C…" at bounding box center [1330, 30] width 143 height 32
click at [1369, 27] on icon "Changer de devise" at bounding box center [1366, 33] width 14 height 14
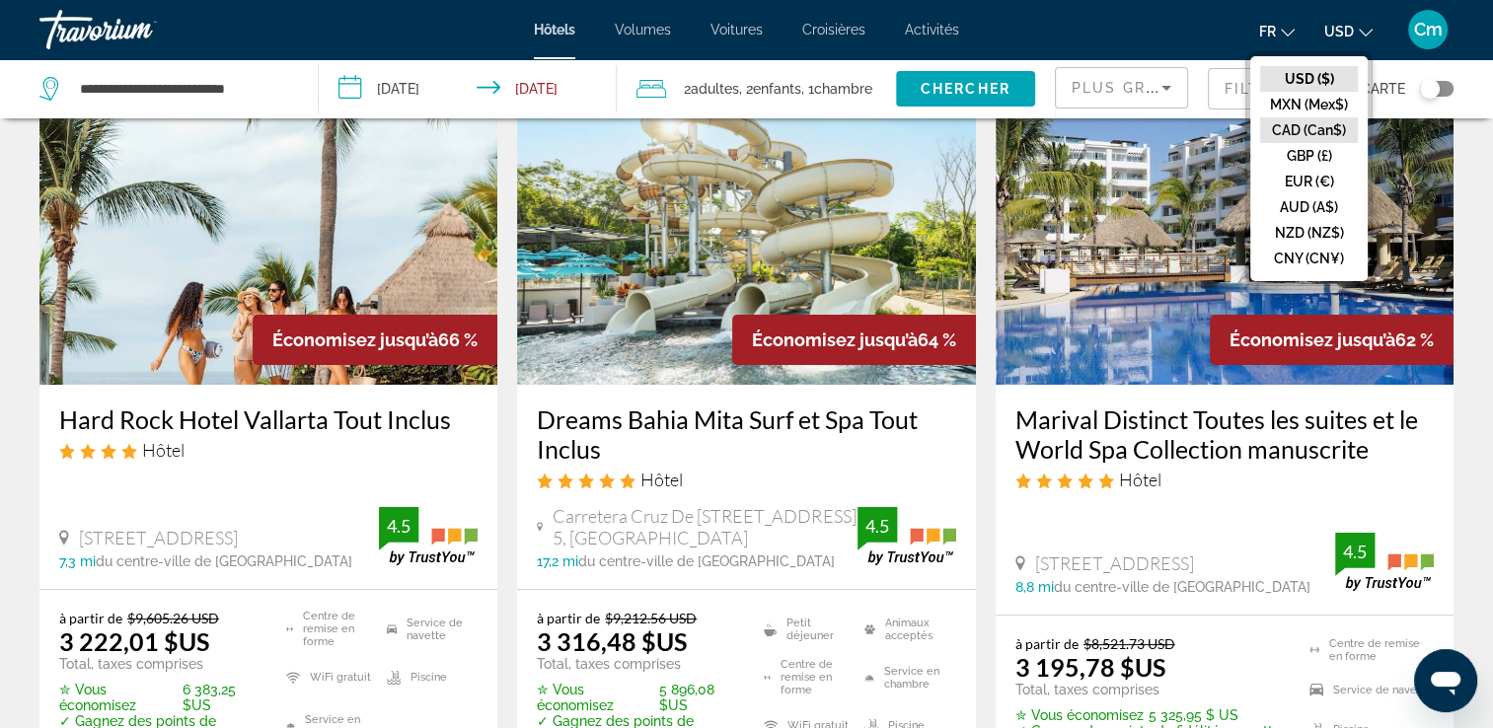
click at [1333, 122] on button "CAD (Can$)" at bounding box center [1309, 130] width 98 height 26
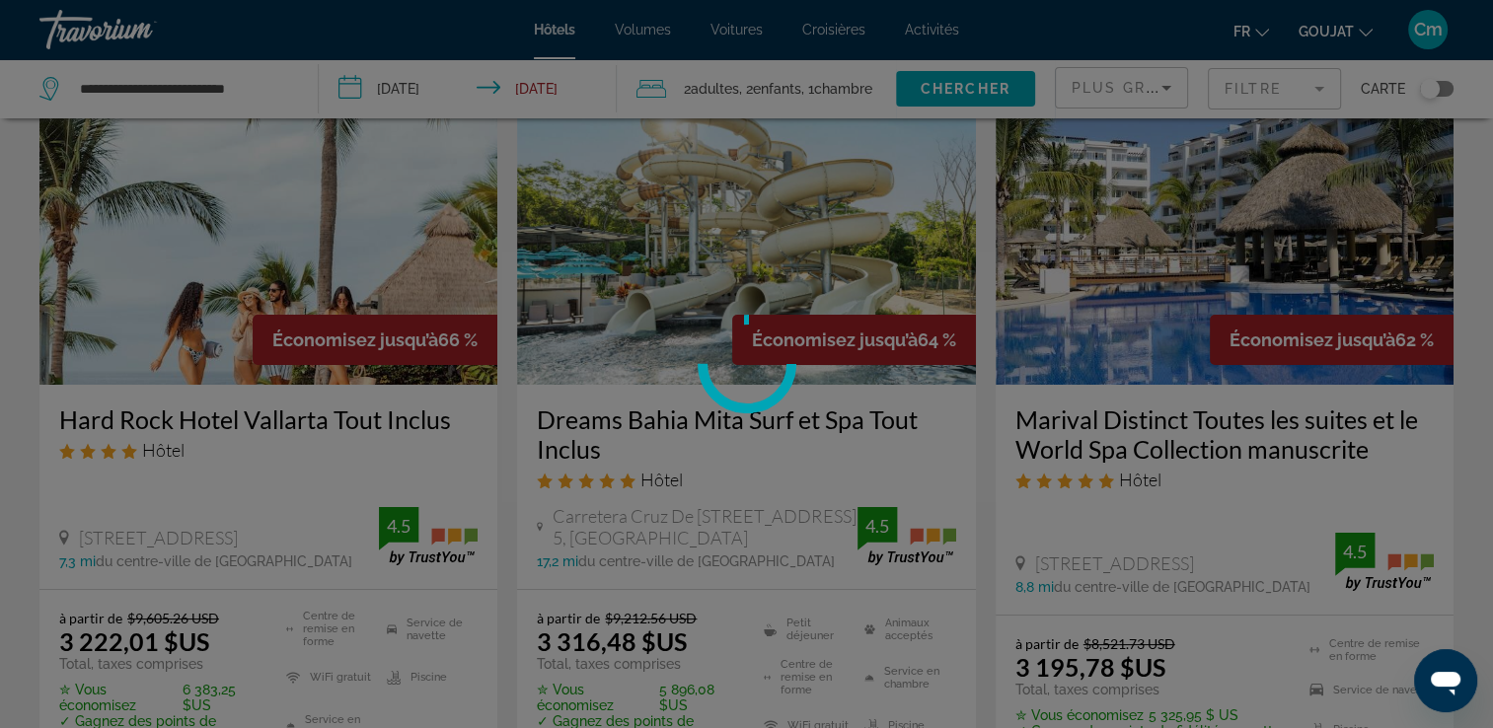
scroll to position [0, 0]
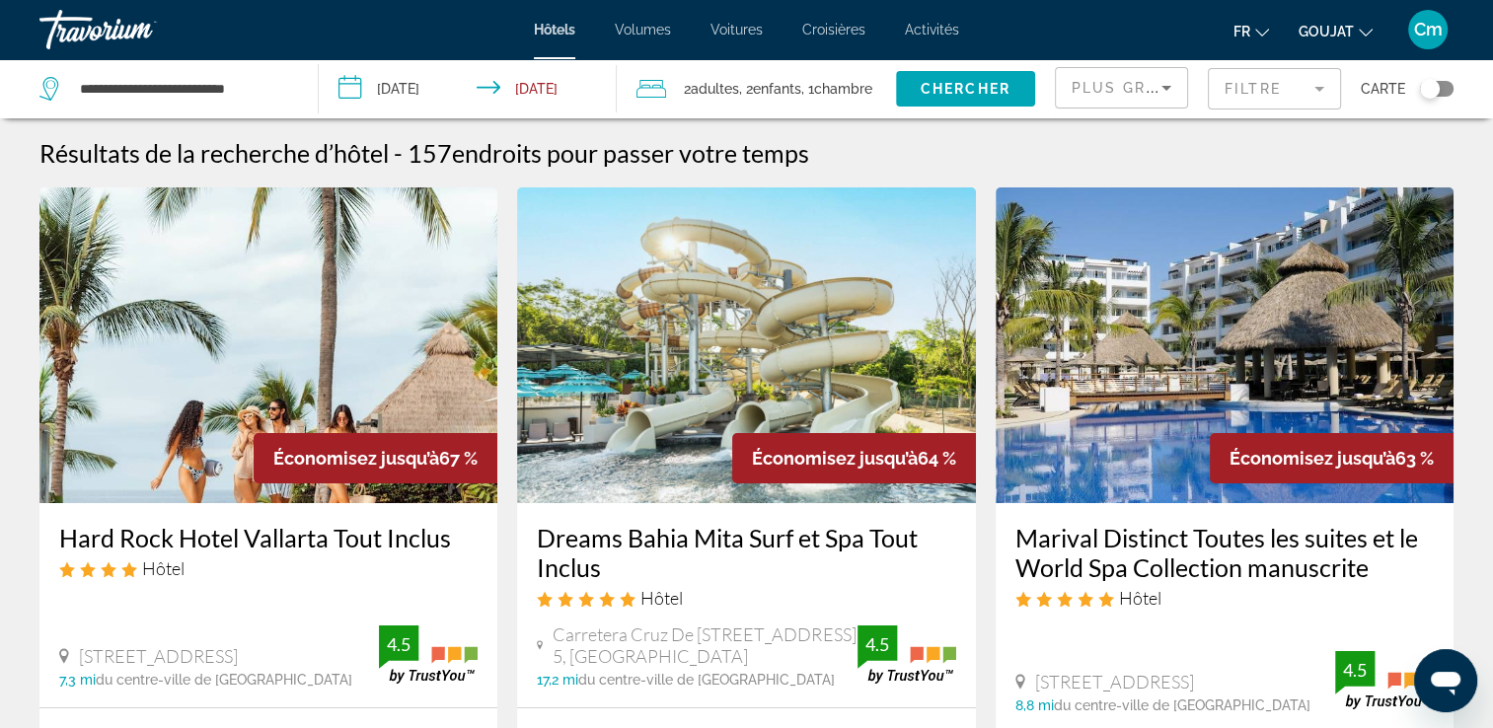
drag, startPoint x: 1333, startPoint y: 122, endPoint x: 974, endPoint y: 202, distance: 368.0
click at [974, 202] on img "Contenu principal" at bounding box center [746, 346] width 458 height 316
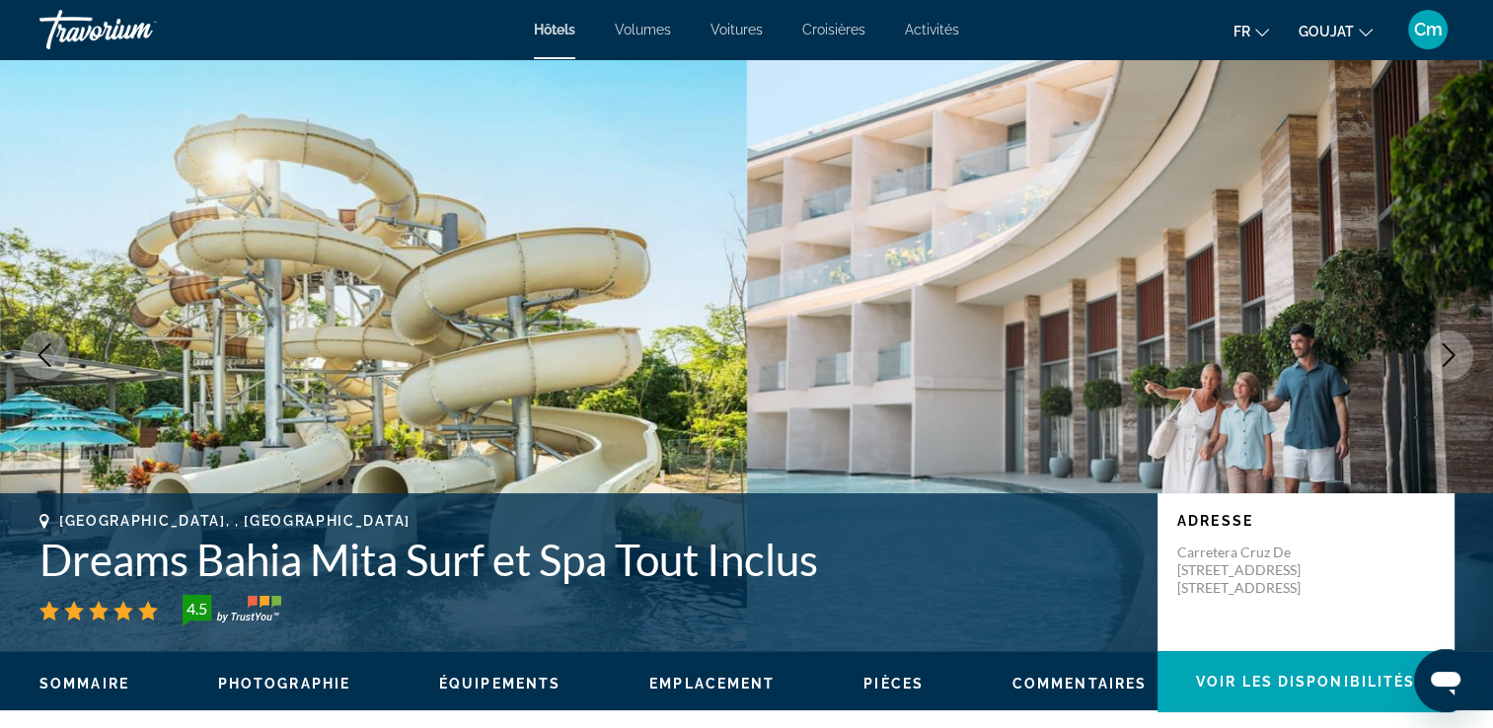
drag, startPoint x: 974, startPoint y: 202, endPoint x: 1146, endPoint y: 343, distance: 222.3
click at [1146, 343] on img "Contenu principal" at bounding box center [1120, 355] width 747 height 592
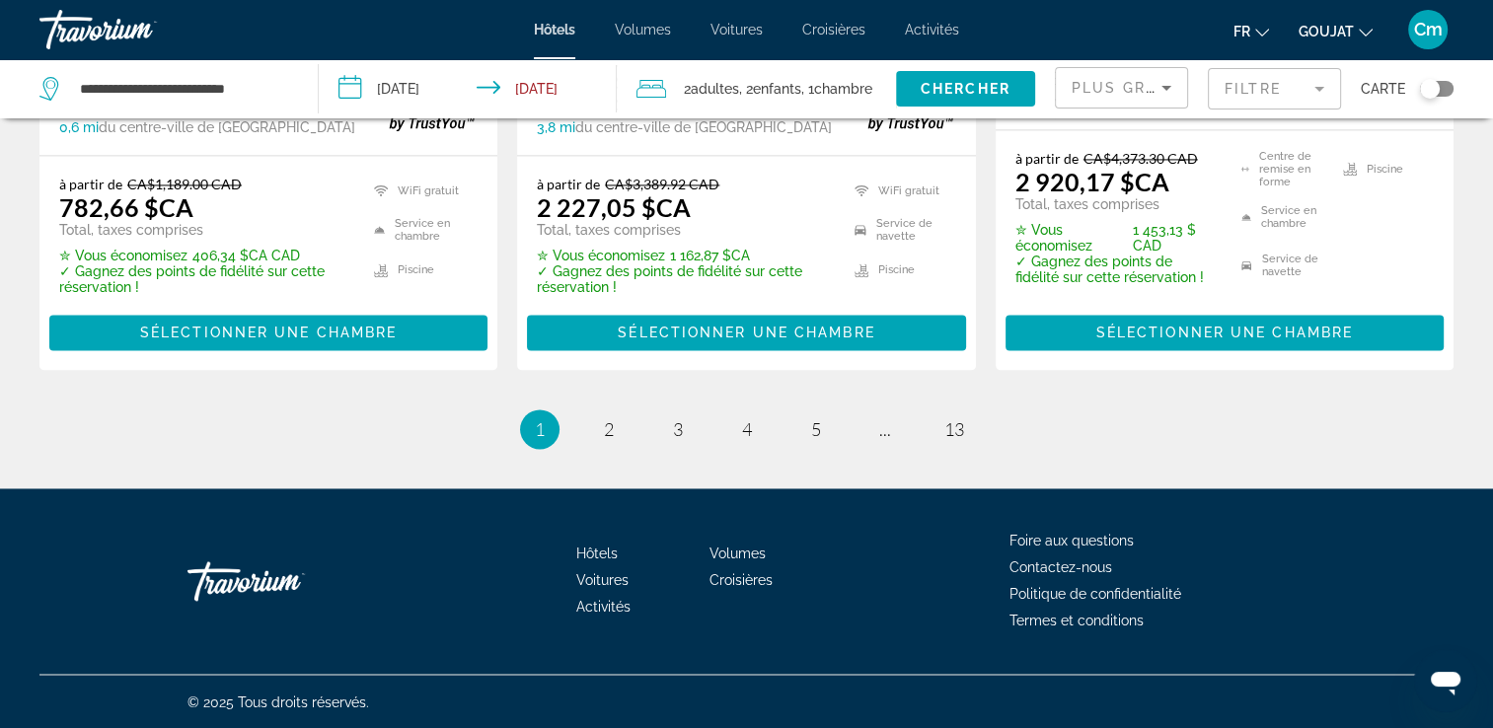
scroll to position [3018, 0]
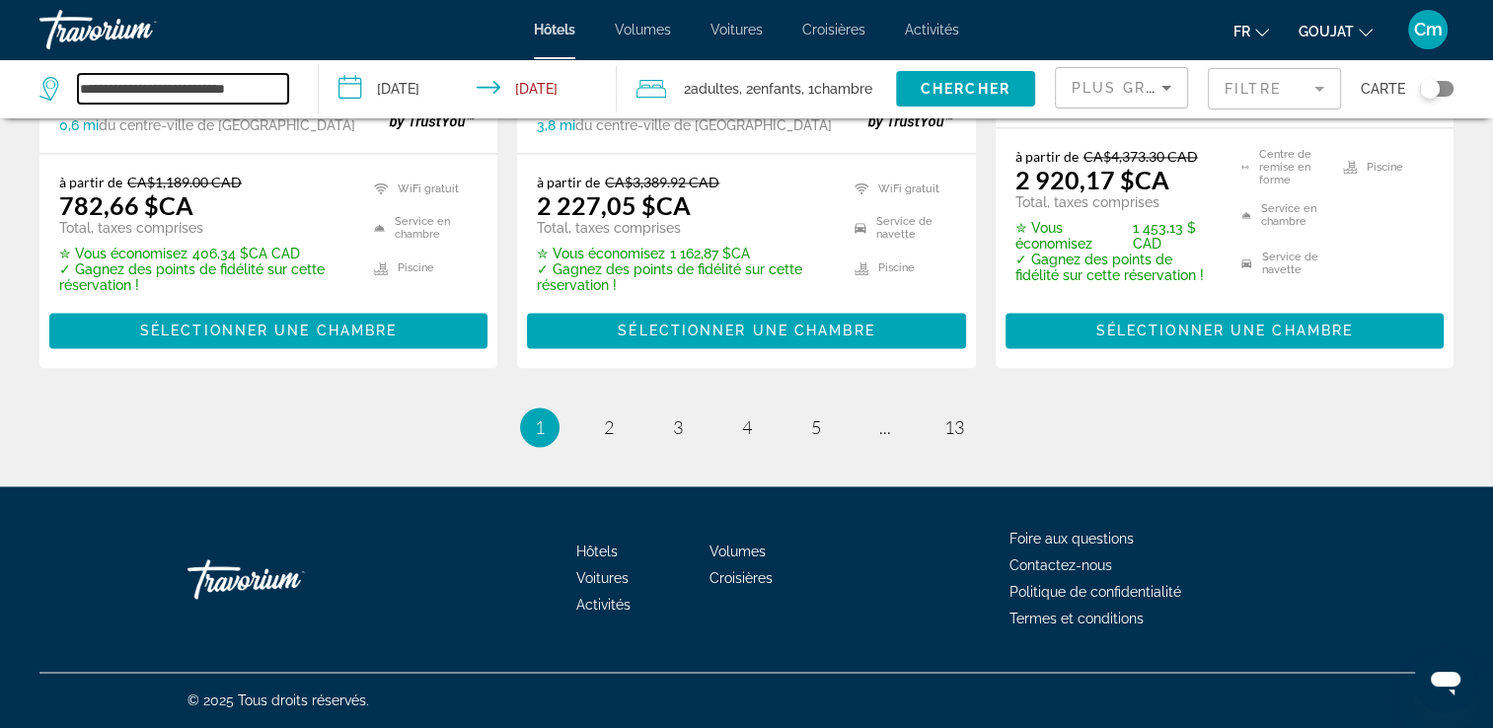
click at [263, 81] on input "**********" at bounding box center [183, 89] width 210 height 30
type input "*"
click at [221, 83] on input "*" at bounding box center [183, 89] width 210 height 30
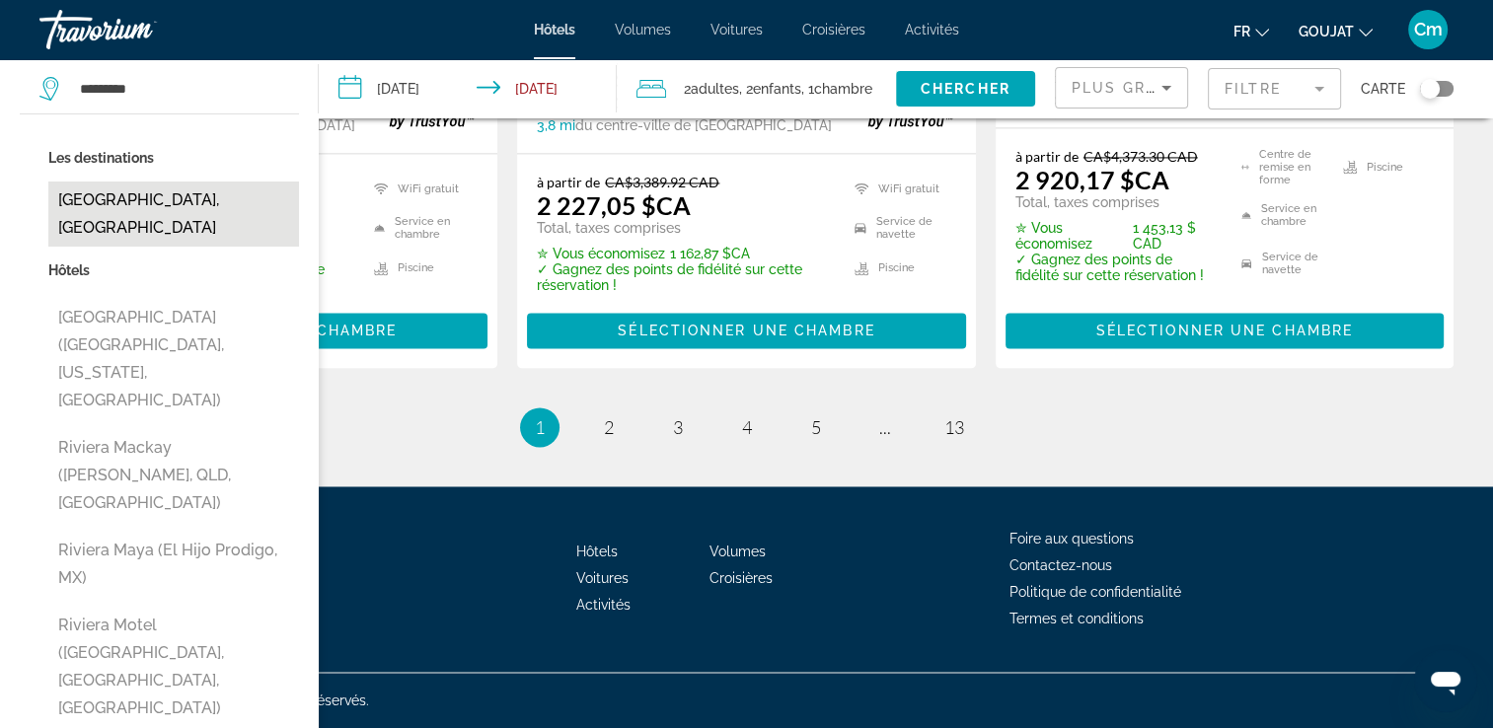
click at [154, 188] on button "[GEOGRAPHIC_DATA], [GEOGRAPHIC_DATA]" at bounding box center [173, 214] width 251 height 65
type input "**********"
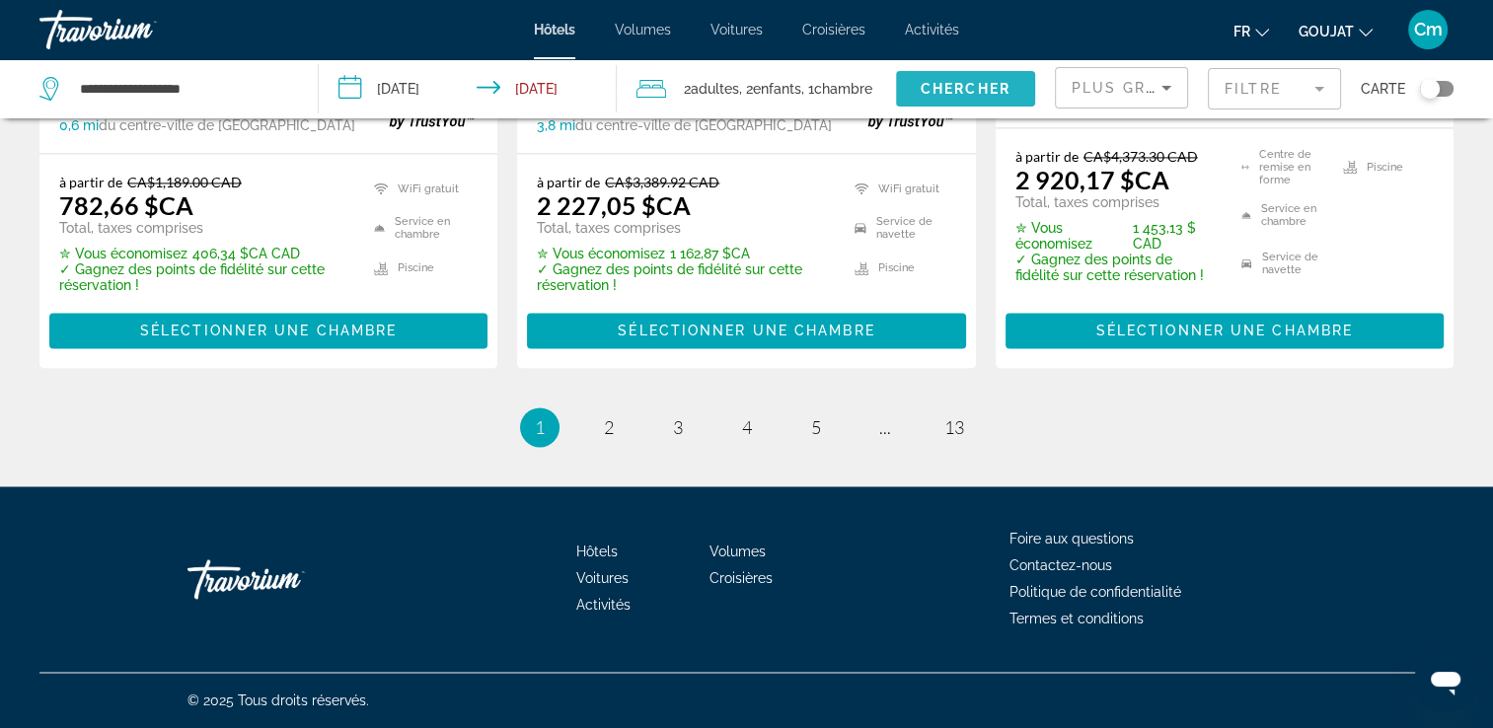
click at [906, 91] on span "Widget de recherche" at bounding box center [965, 88] width 139 height 47
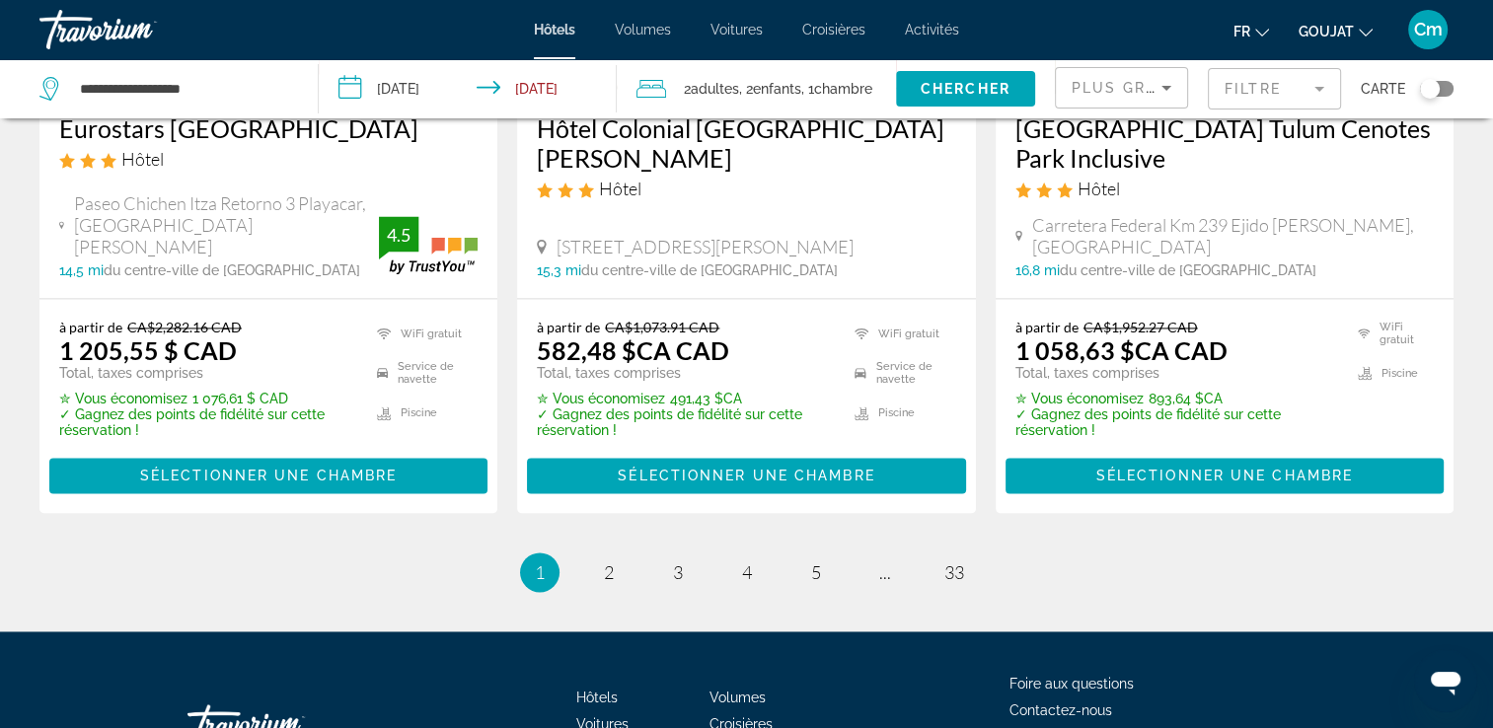
scroll to position [2953, 0]
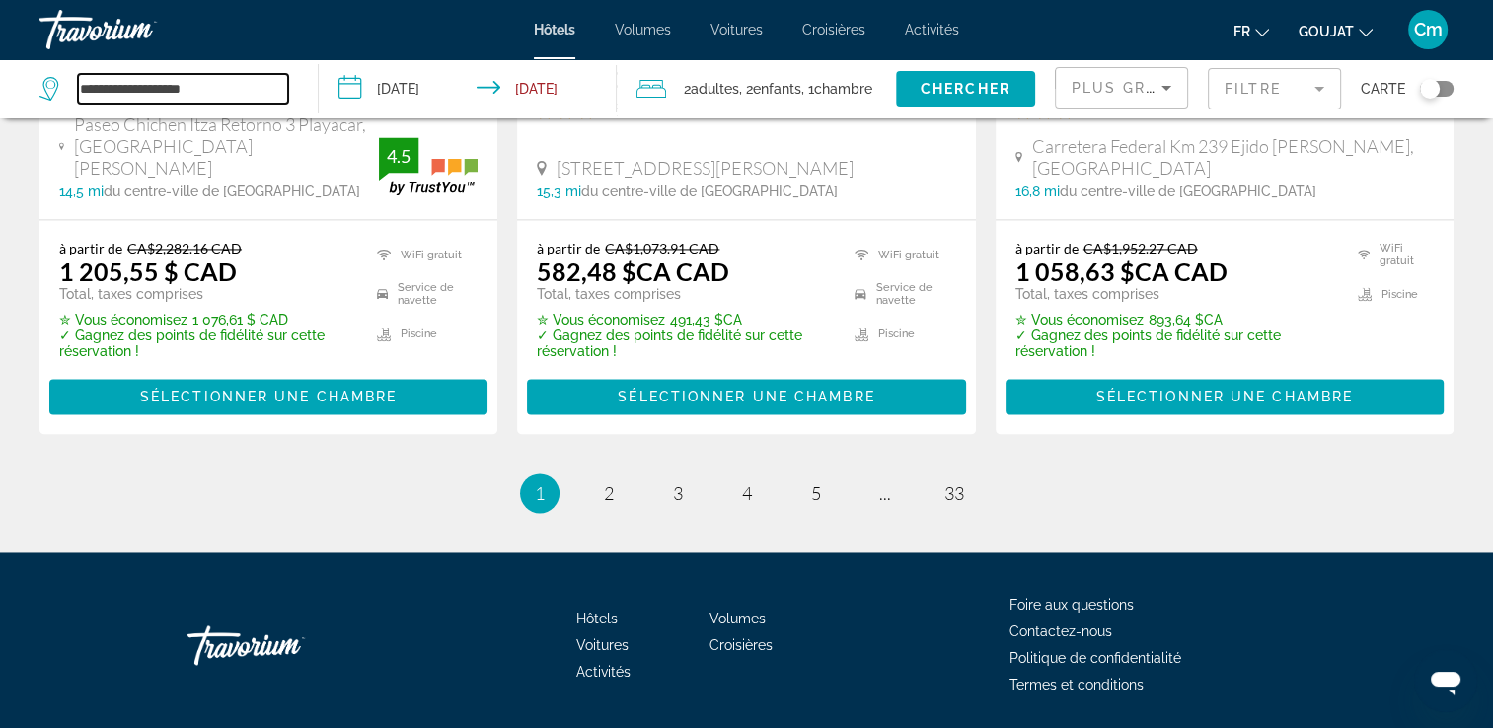
click at [246, 82] on input "**********" at bounding box center [183, 89] width 210 height 30
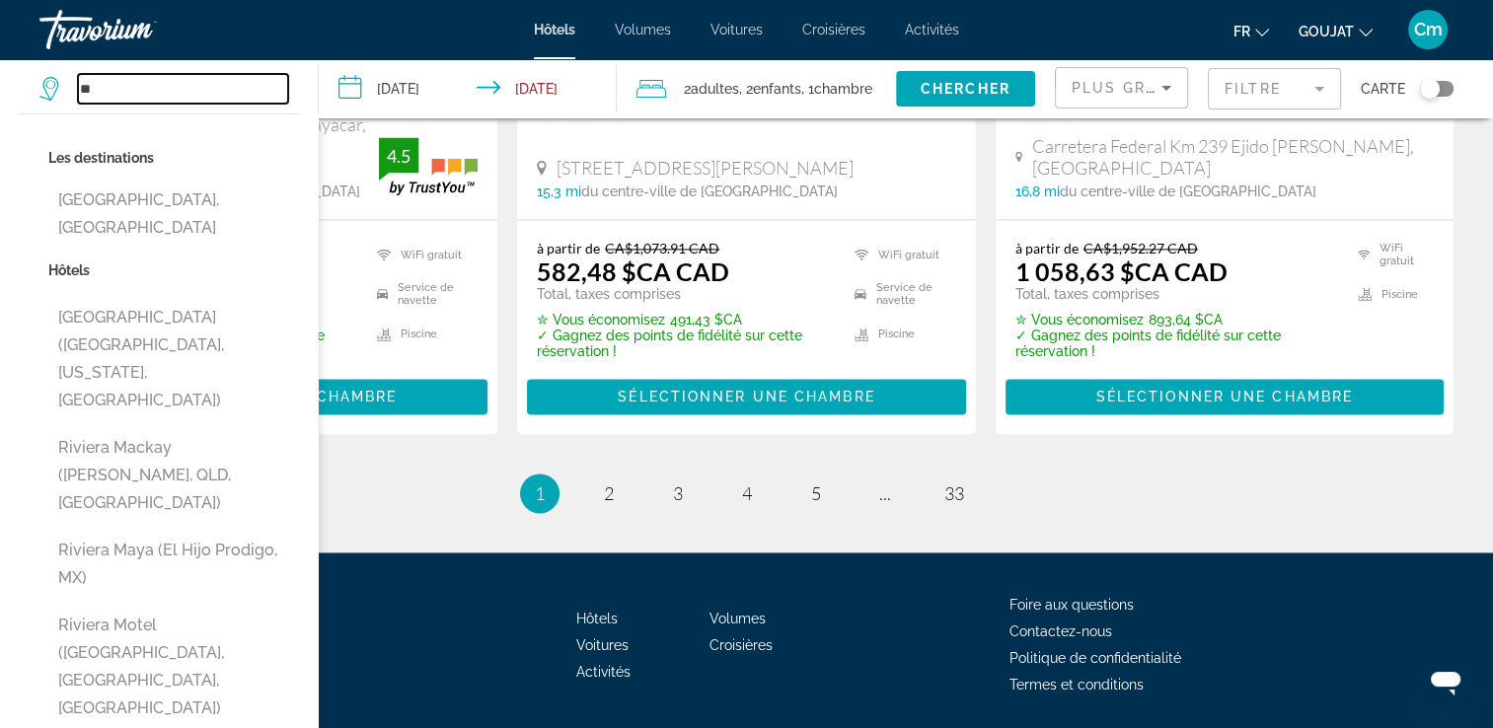
type input "*"
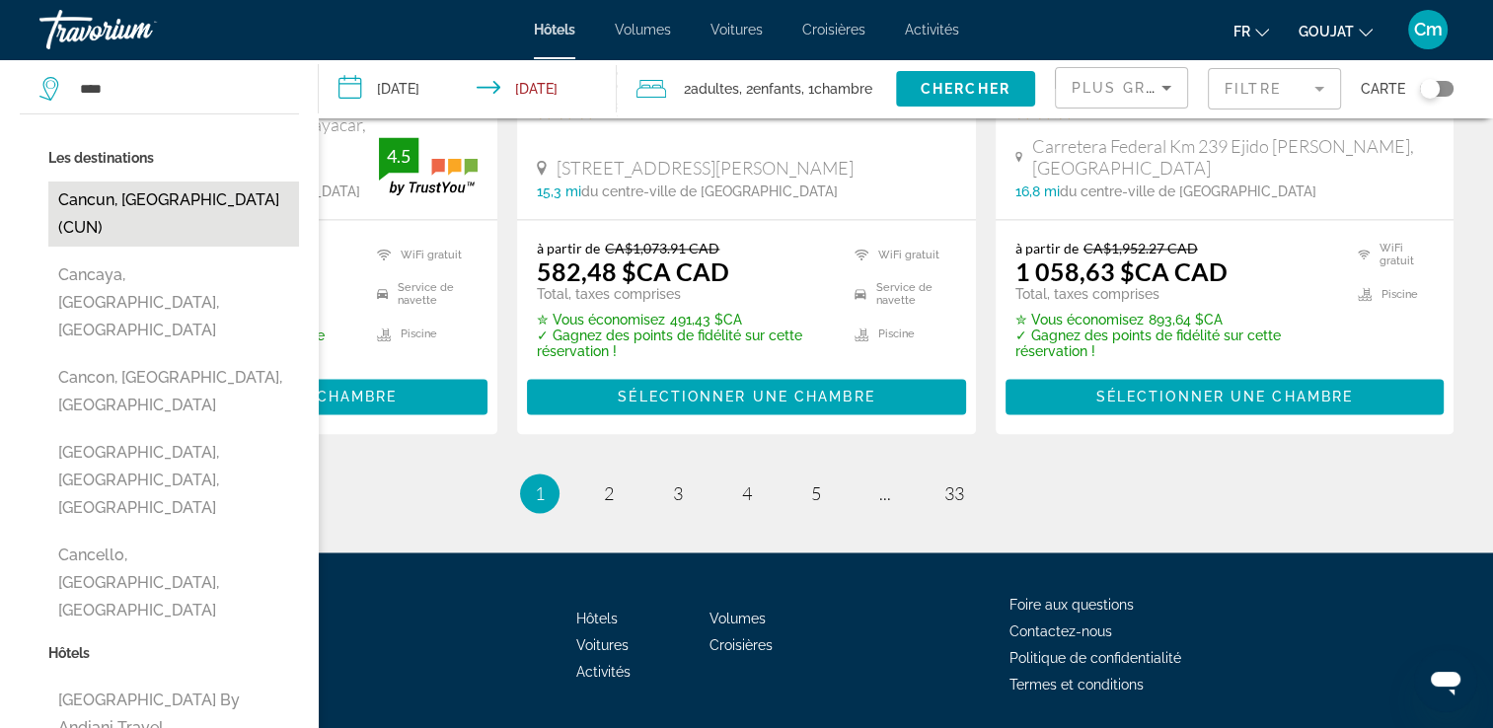
click at [118, 205] on button "Cancun, [GEOGRAPHIC_DATA] (CUN)" at bounding box center [173, 214] width 251 height 65
type input "**********"
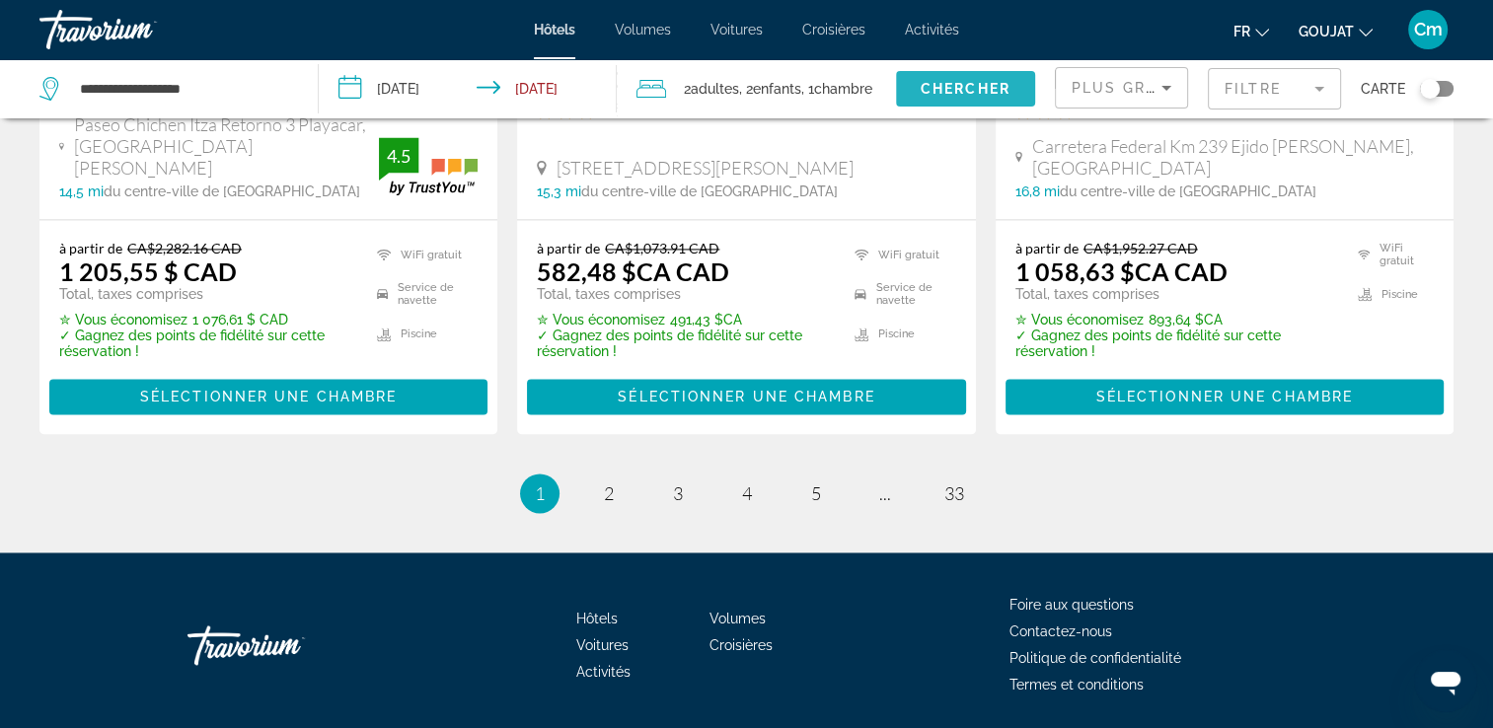
click at [1014, 93] on span "Widget de recherche" at bounding box center [965, 88] width 139 height 47
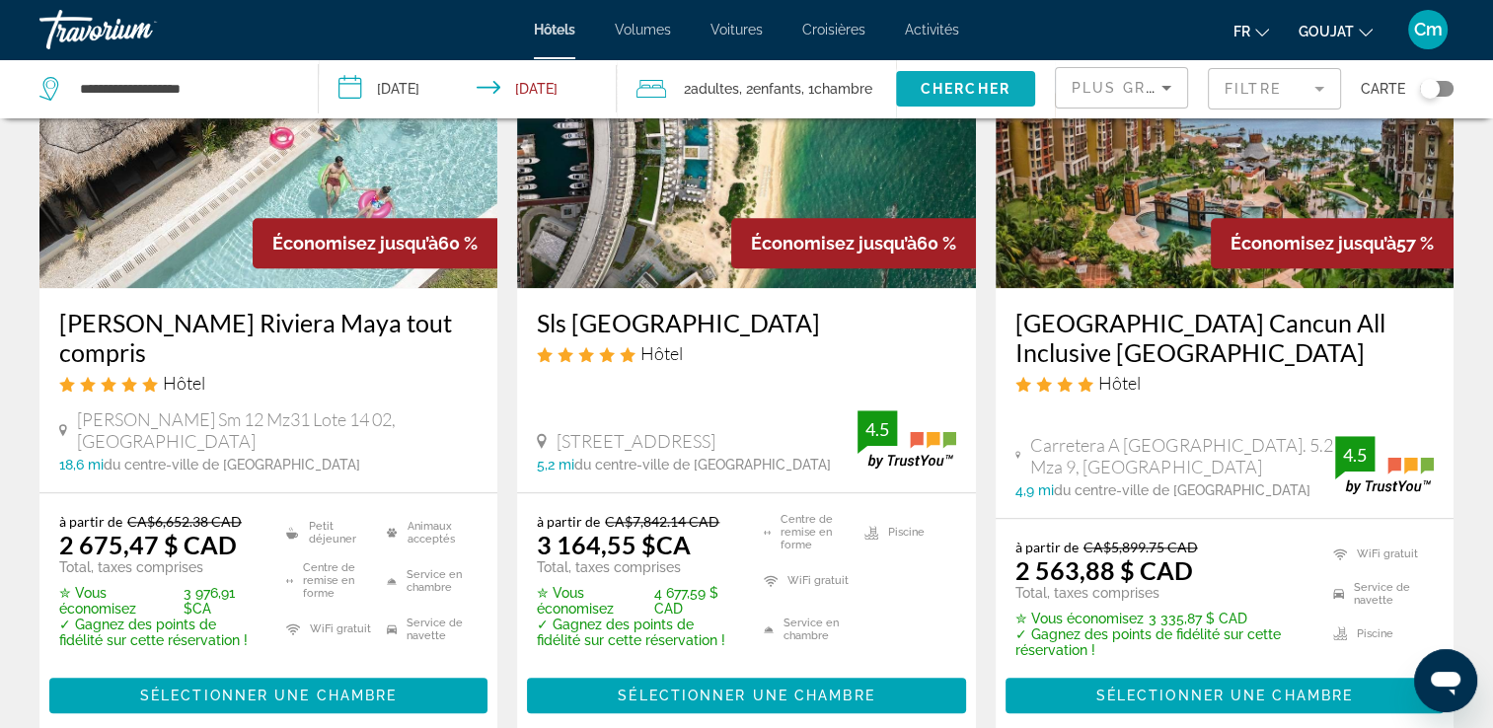
scroll to position [1816, 0]
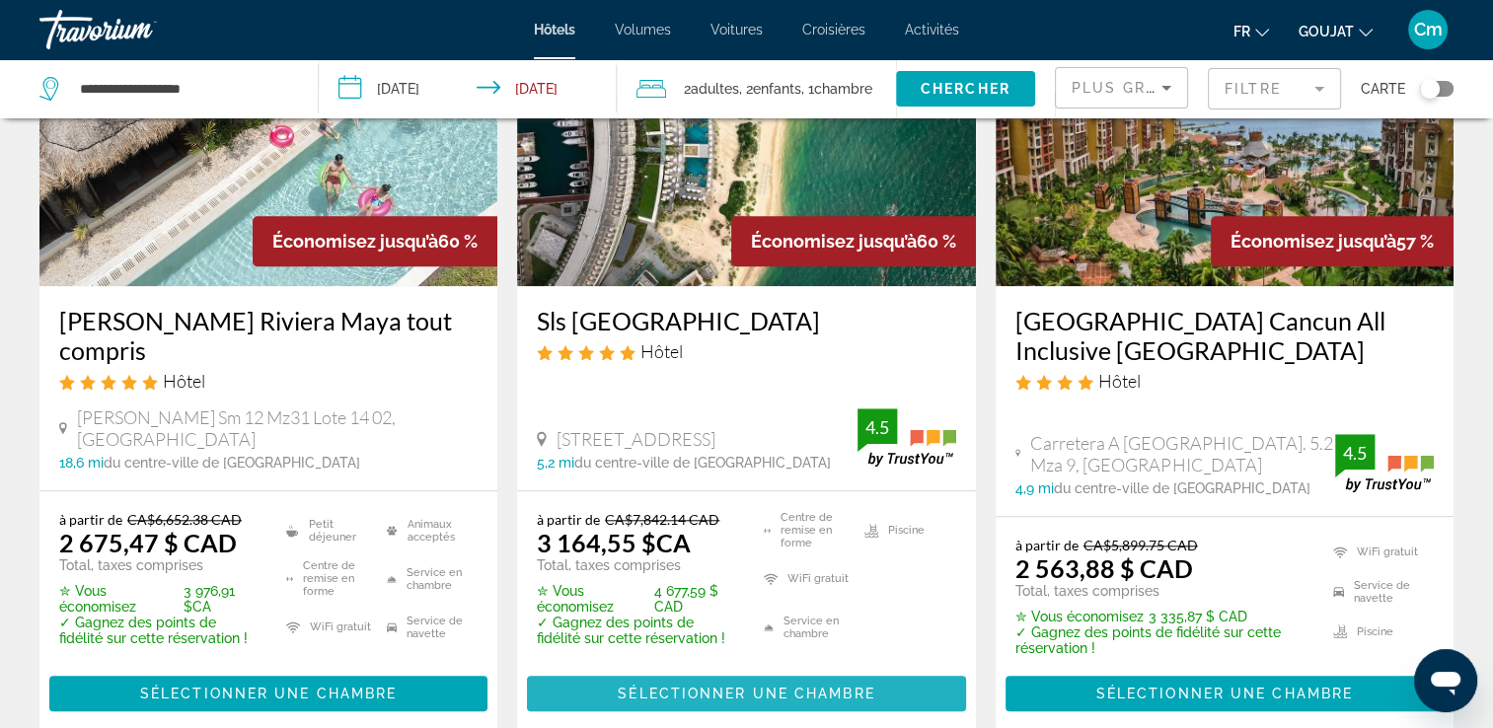
click at [793, 686] on span "Sélectionner une chambre" at bounding box center [746, 694] width 257 height 16
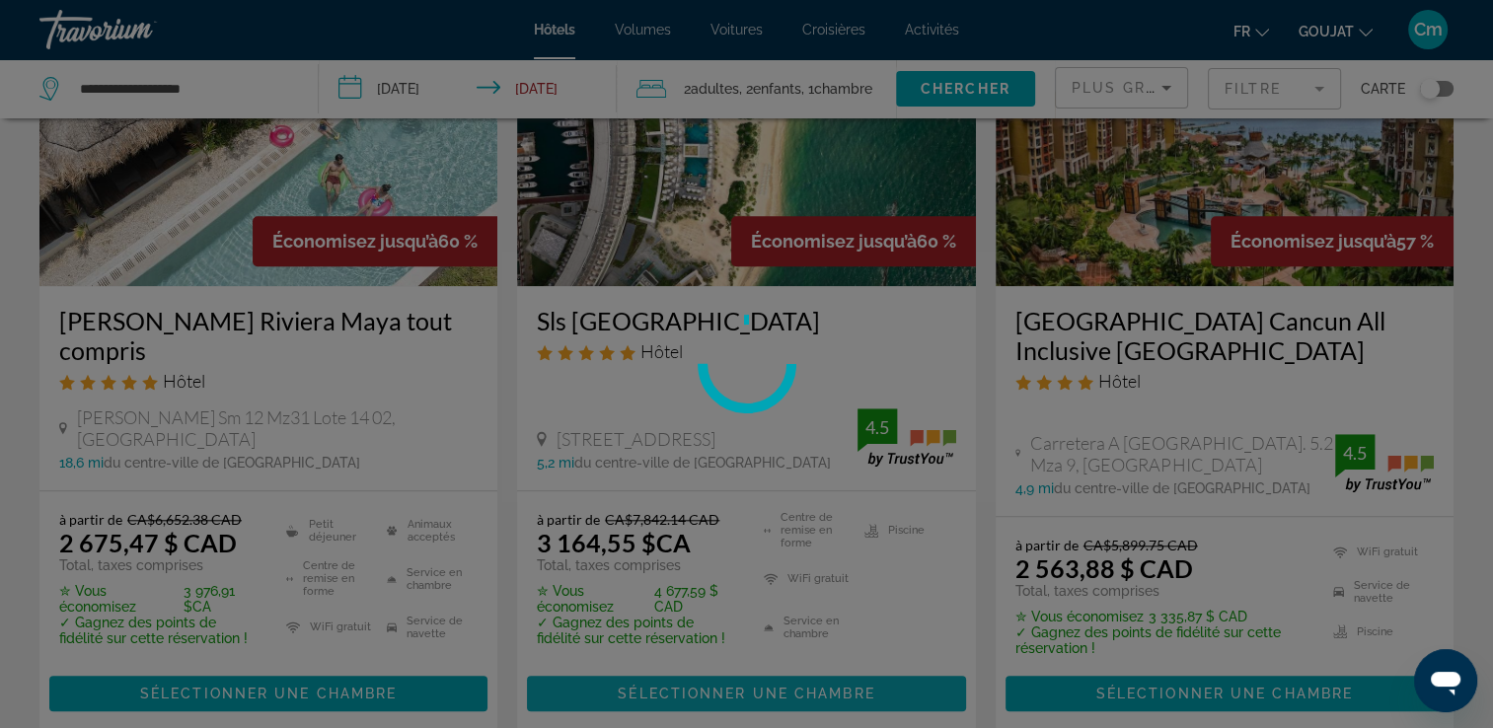
click at [793, 668] on div at bounding box center [746, 364] width 1493 height 728
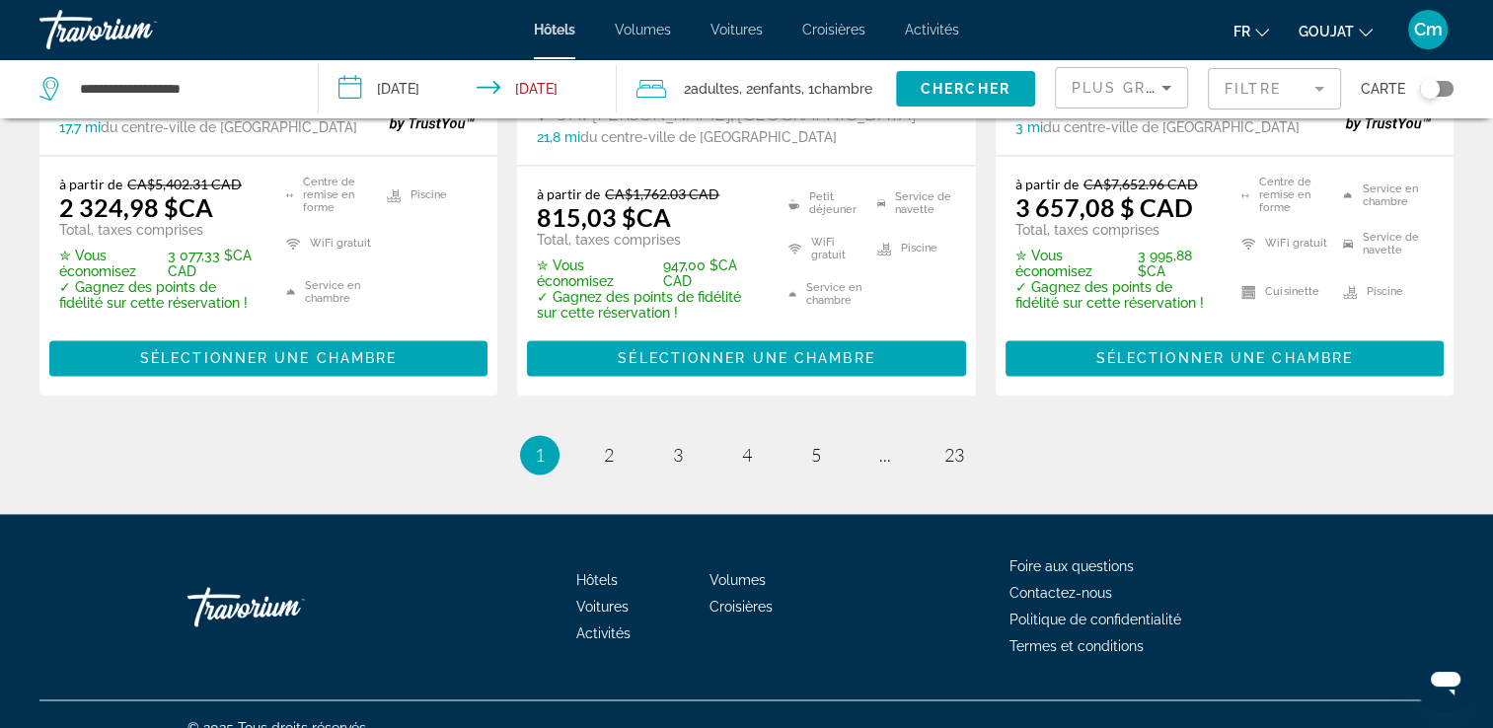
scroll to position [2953, 0]
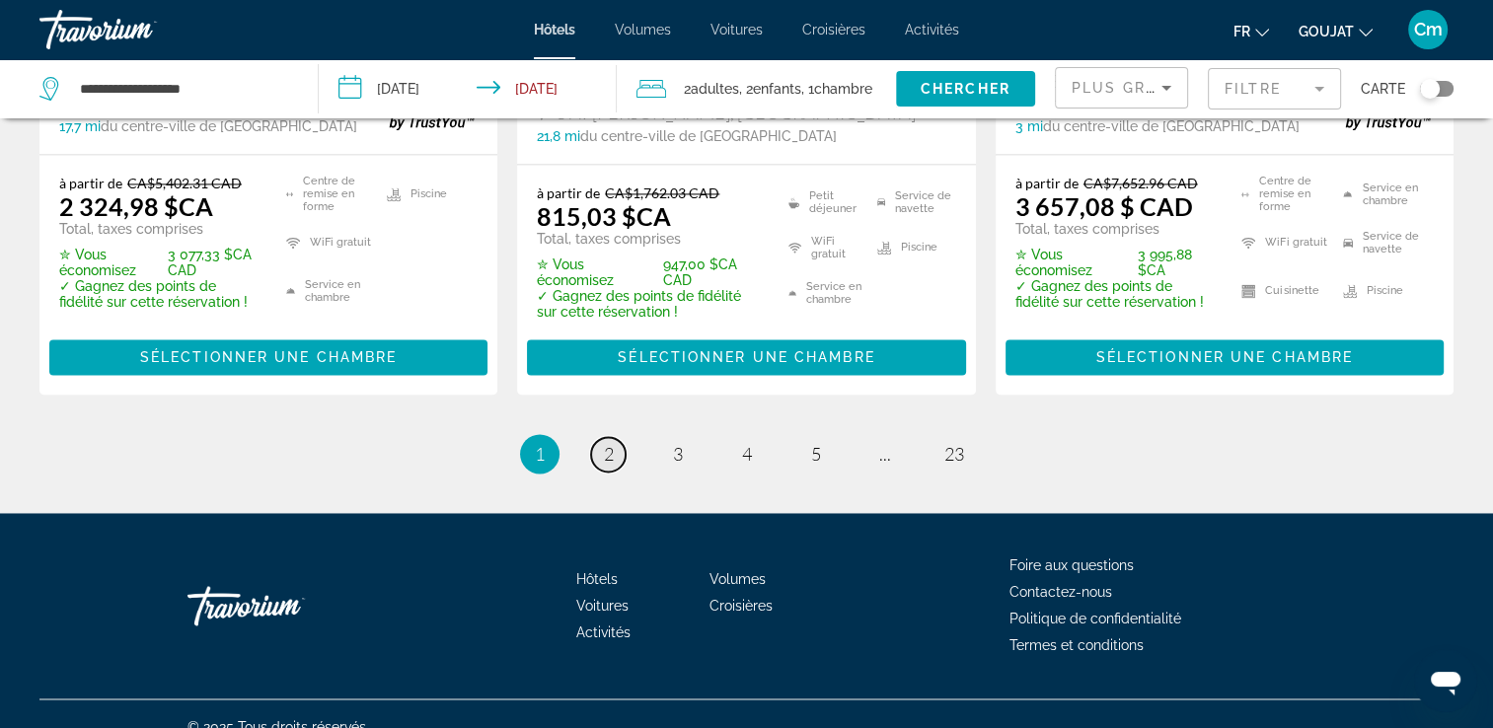
click at [605, 443] on span "2" at bounding box center [609, 454] width 10 height 22
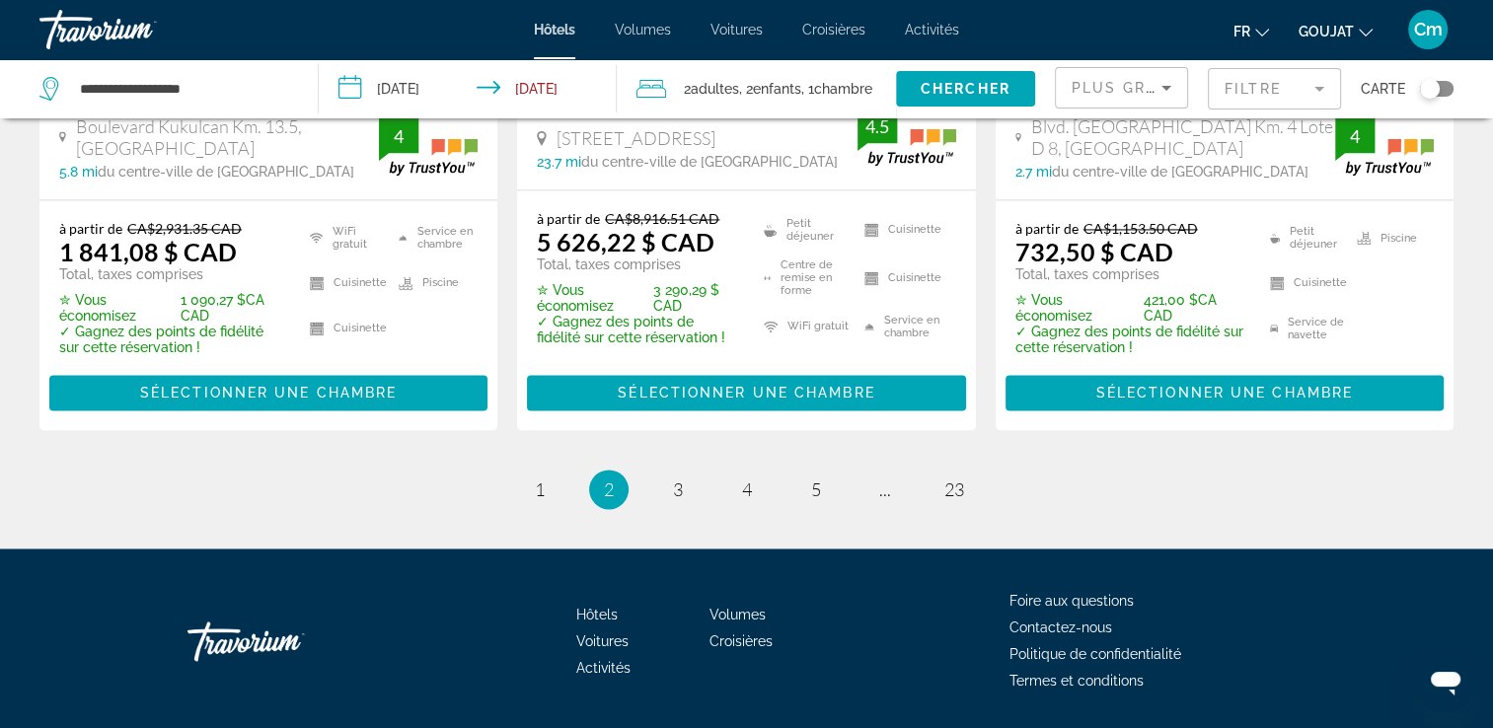
scroll to position [2996, 0]
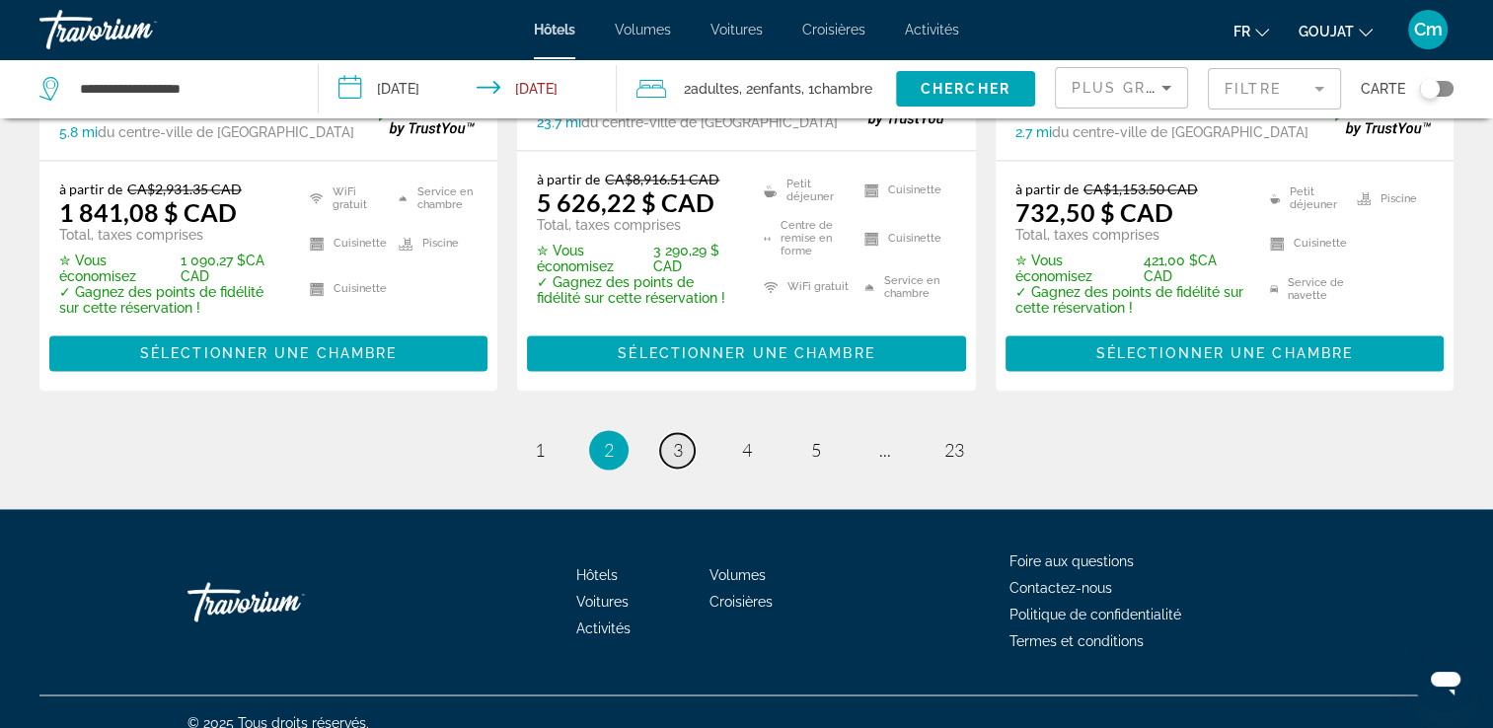
click at [677, 439] on span "3" at bounding box center [678, 450] width 10 height 22
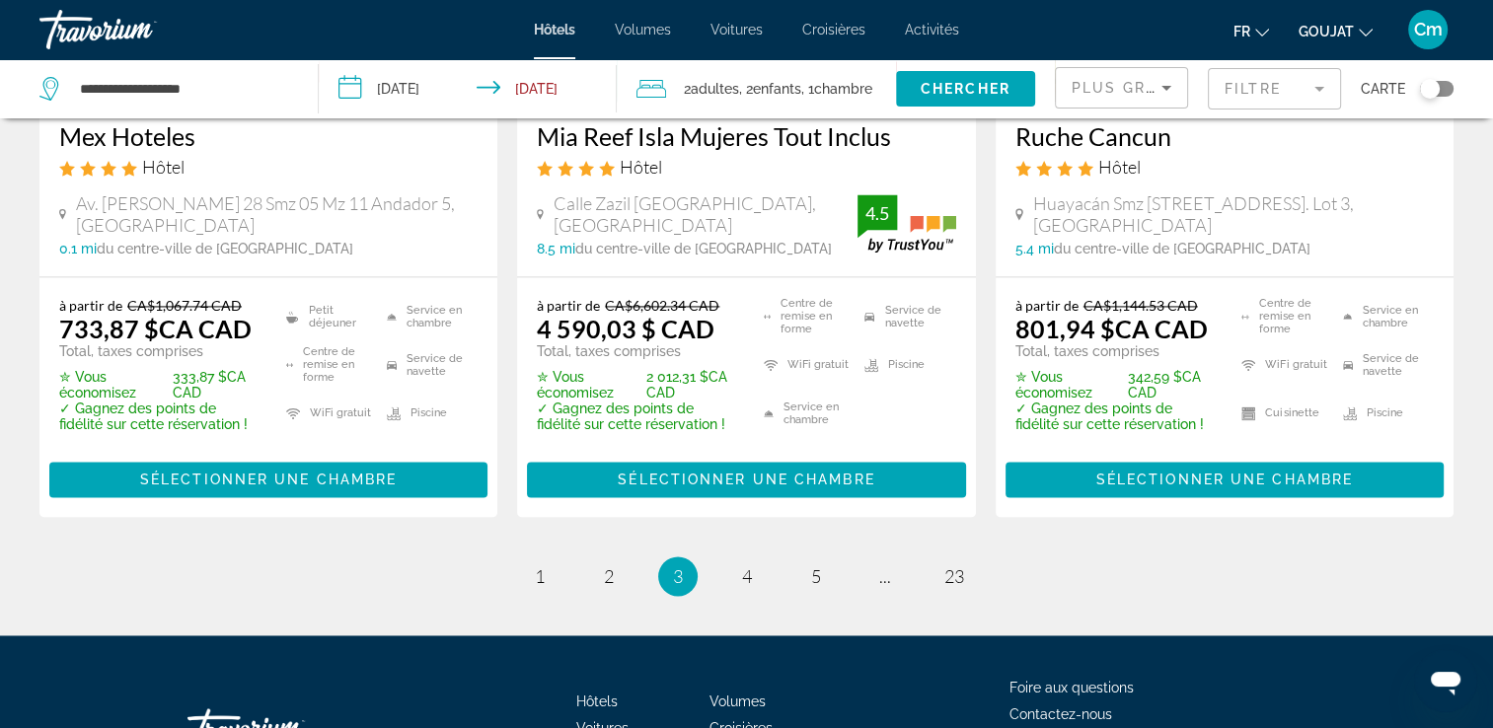
scroll to position [2921, 0]
